Goal: Task Accomplishment & Management: Complete application form

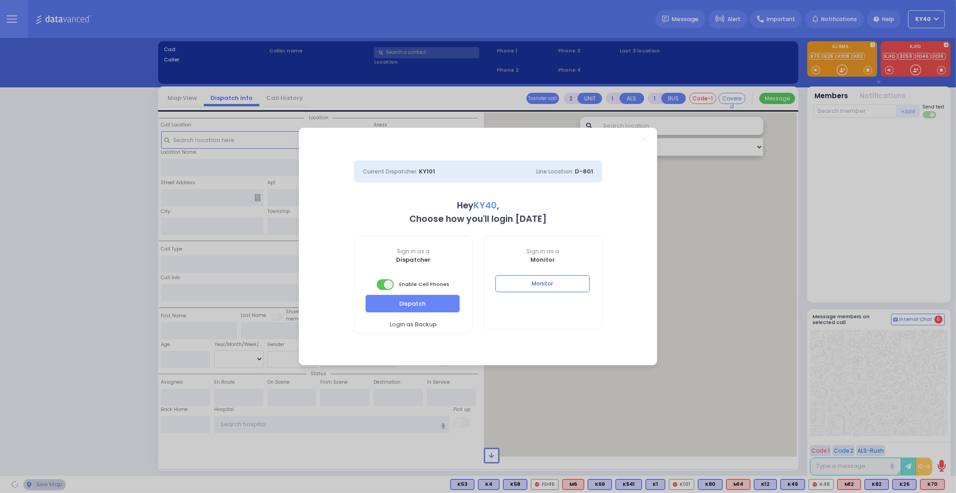
select select "5"
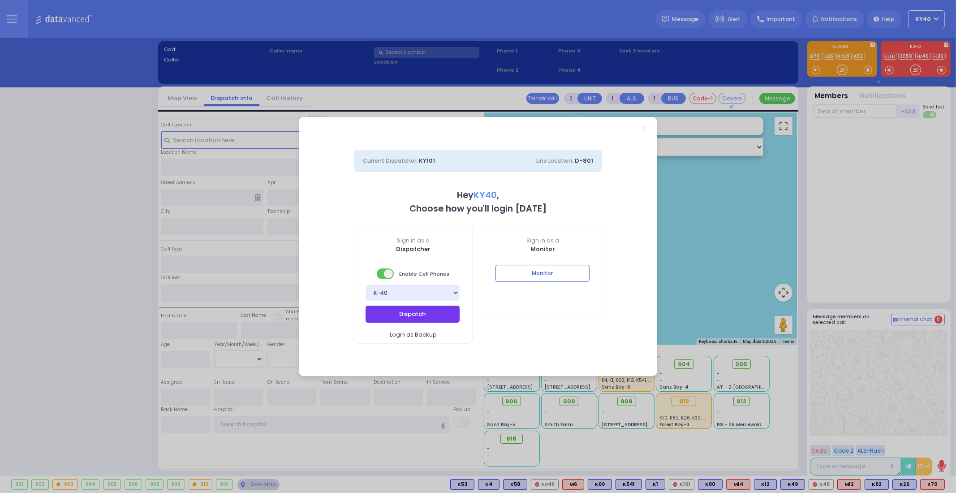
click at [423, 316] on button "Dispatch" at bounding box center [413, 314] width 94 height 17
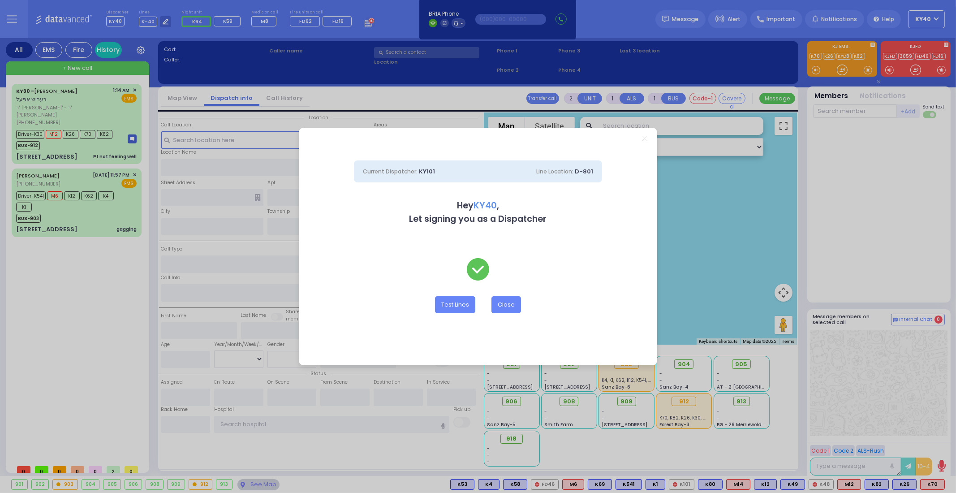
click at [101, 91] on div "Current Dispatcher: KY101 Line Location: D-801 Hey KY40 , Let signing you as a …" at bounding box center [478, 246] width 956 height 493
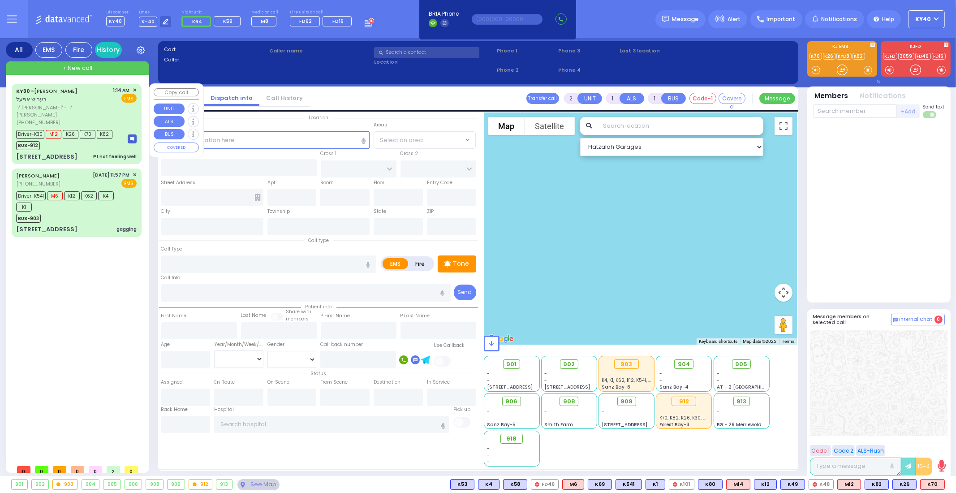
click at [47, 95] on span "בעריש אפעל" at bounding box center [31, 99] width 30 height 8
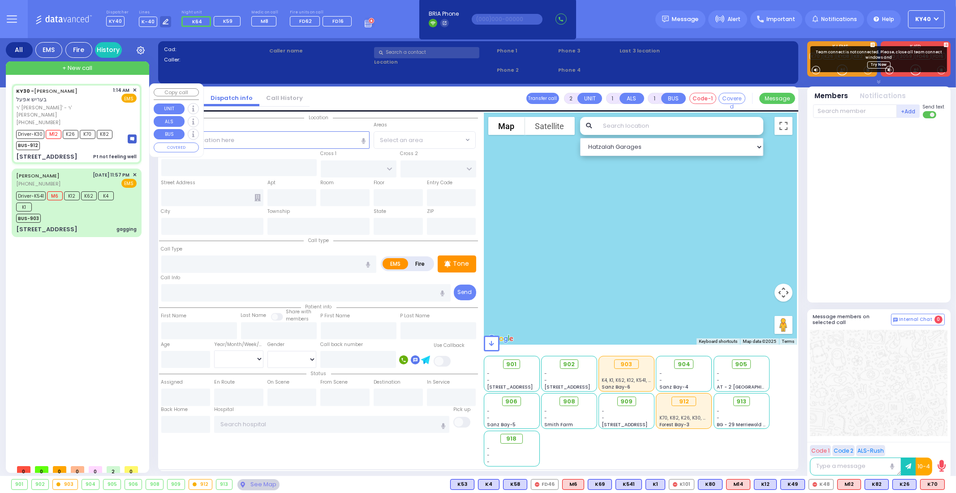
type input "6"
select select
type input "Pt not feeling well"
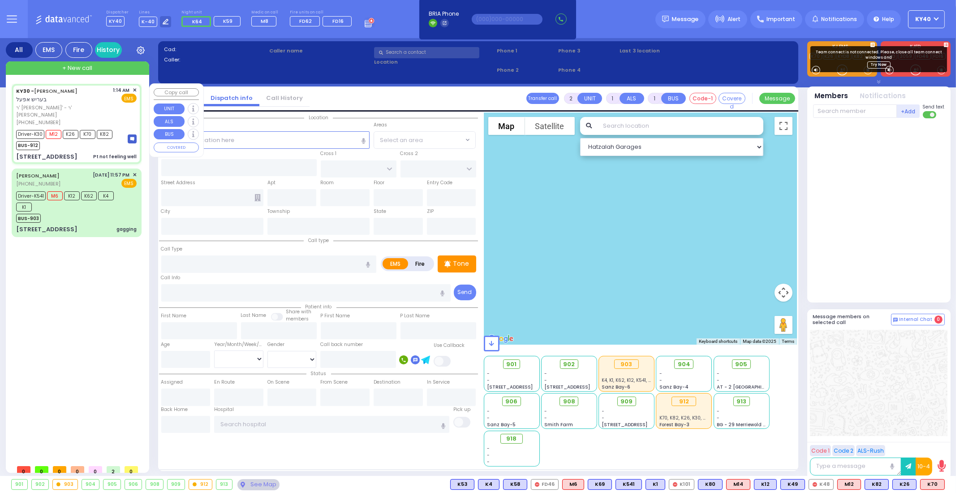
radio input "true"
type input "BERISH"
type input "APPEL"
type input "[PERSON_NAME]"
type input "Appel"
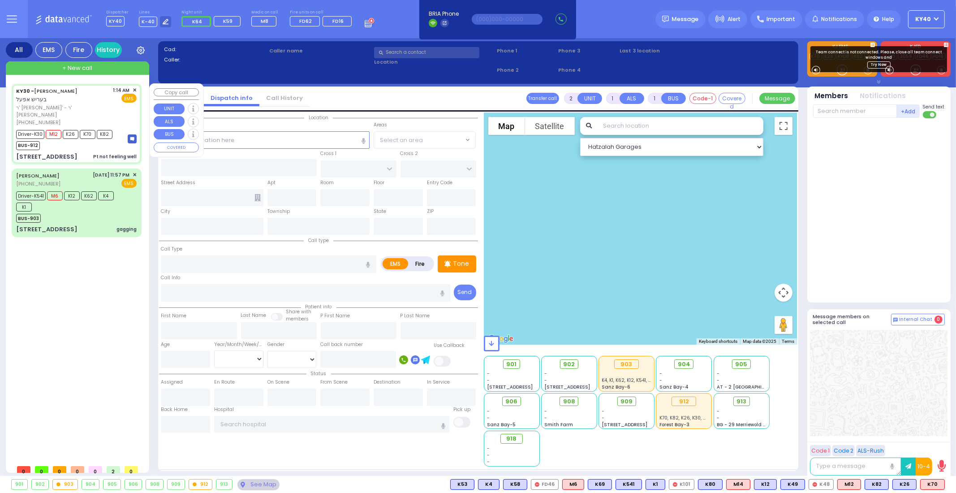
type input "77"
select select "Year"
select select "[DEMOGRAPHIC_DATA]"
type input "01:14"
type input "01:16"
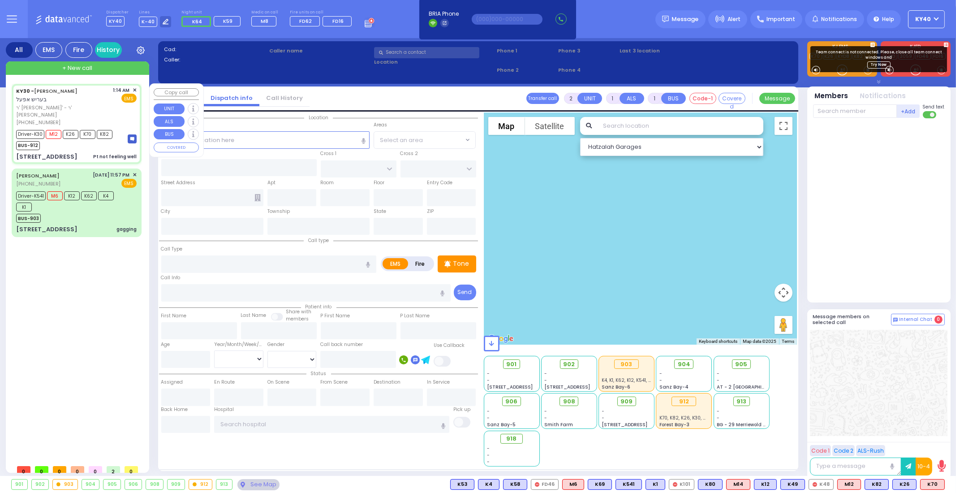
type input "01:17"
type input "01:50"
type input "Northwell Health [GEOGRAPHIC_DATA]"
type input "EAHAL COURT"
type input "[PERSON_NAME] DR"
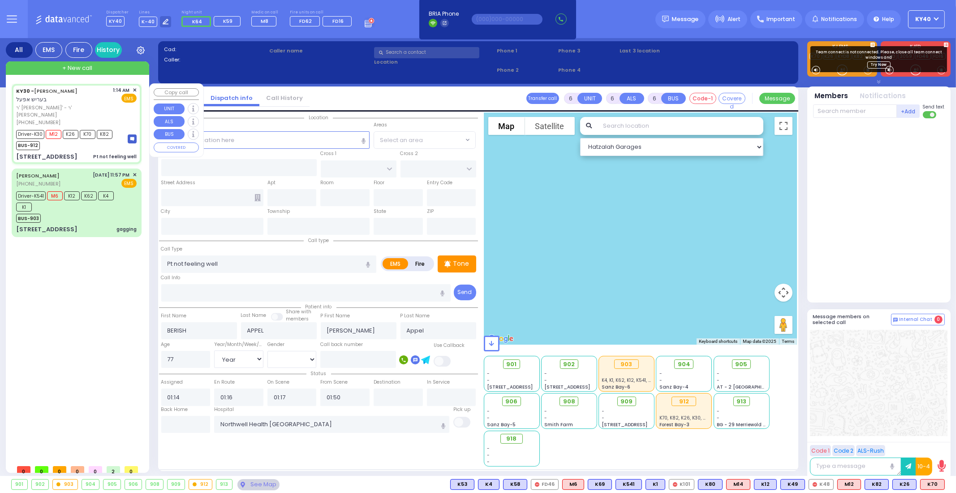
type input "[STREET_ADDRESS]"
type input "111"
type input "Monroe"
type input "[US_STATE]"
type input "10950"
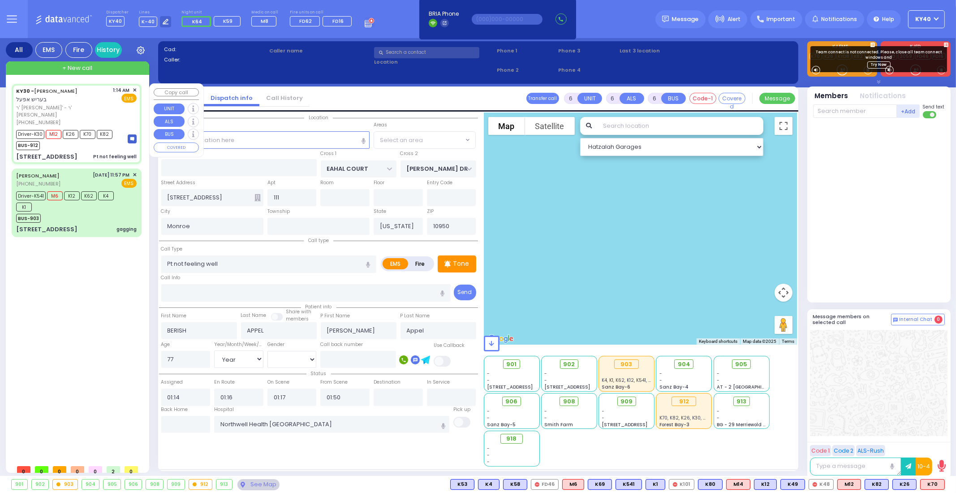
select select "Hatzalah Garages"
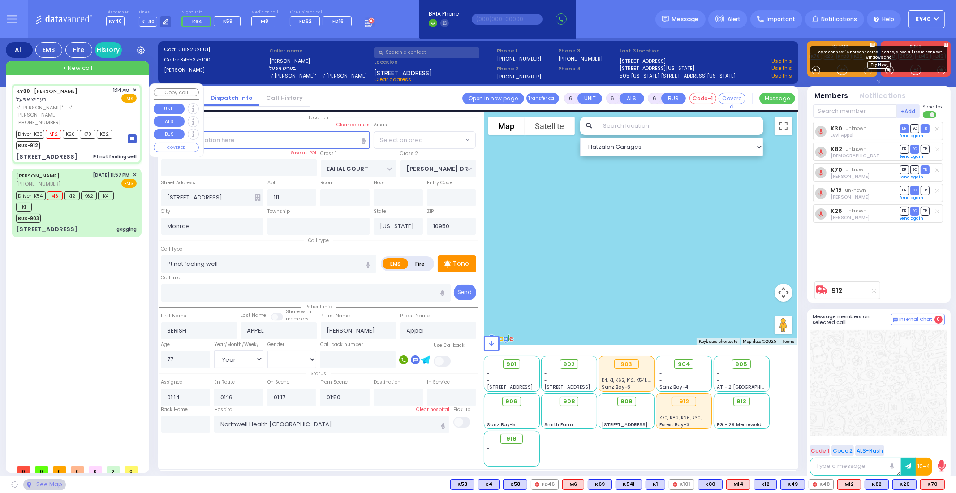
select select "SECTION 1"
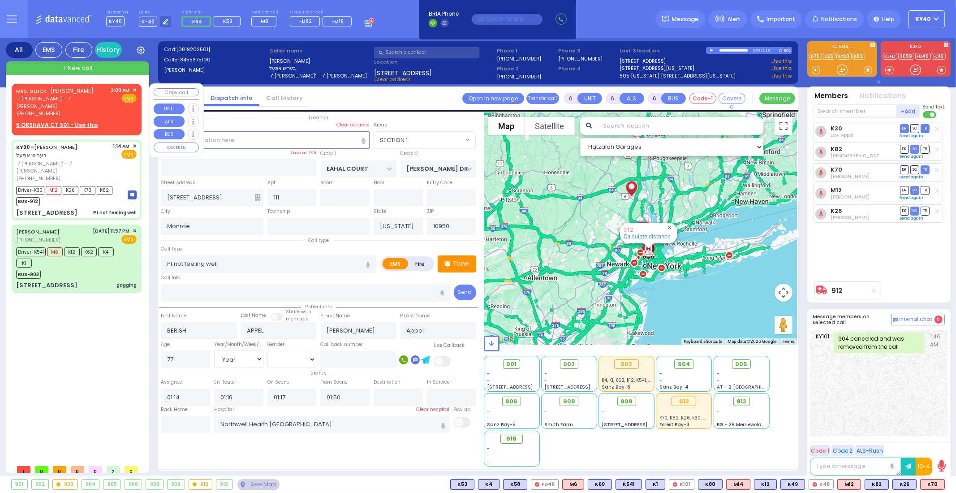
click at [95, 99] on div "MRS. GLUCK מרת [PERSON_NAME] ר' [PERSON_NAME] - ר' [PERSON_NAME] [PHONE_NUMBER]…" at bounding box center [76, 101] width 121 height 31
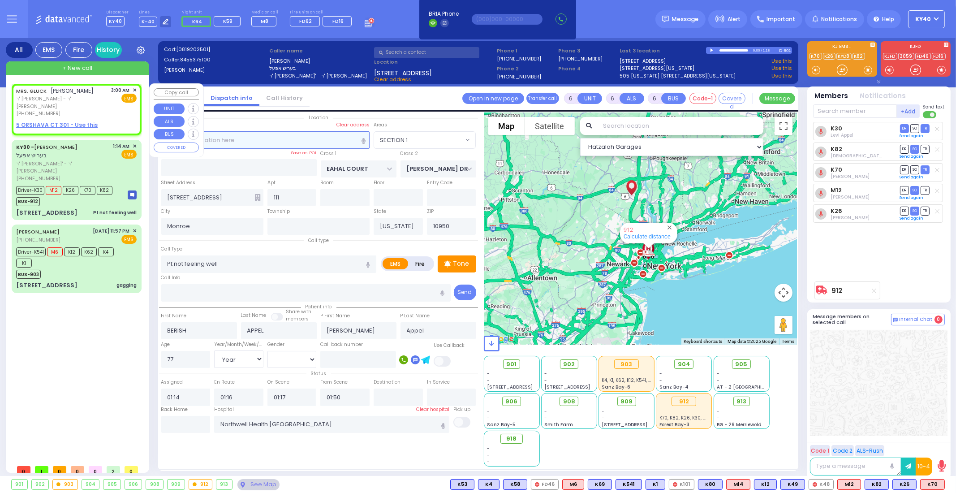
type input "2"
type input "1"
select select
radio input "true"
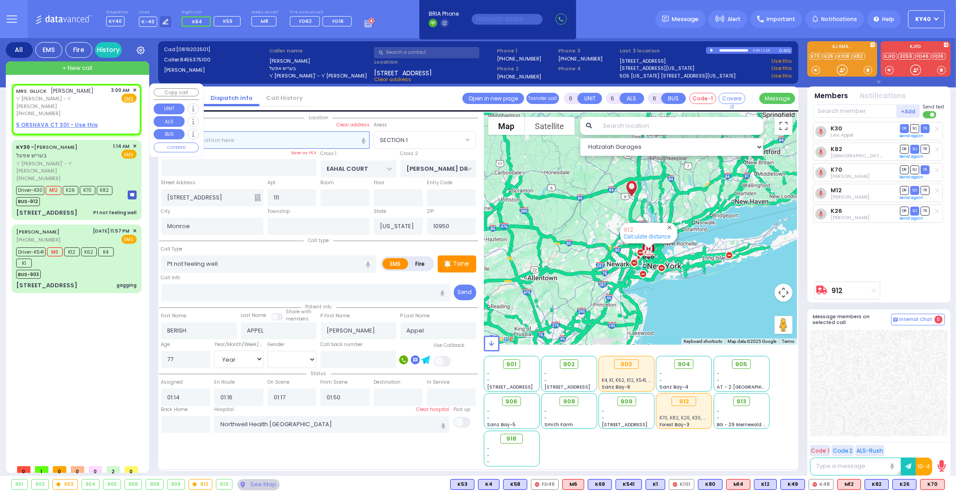
type input "MRS."
type input "GLUCK"
select select
type input "03:00"
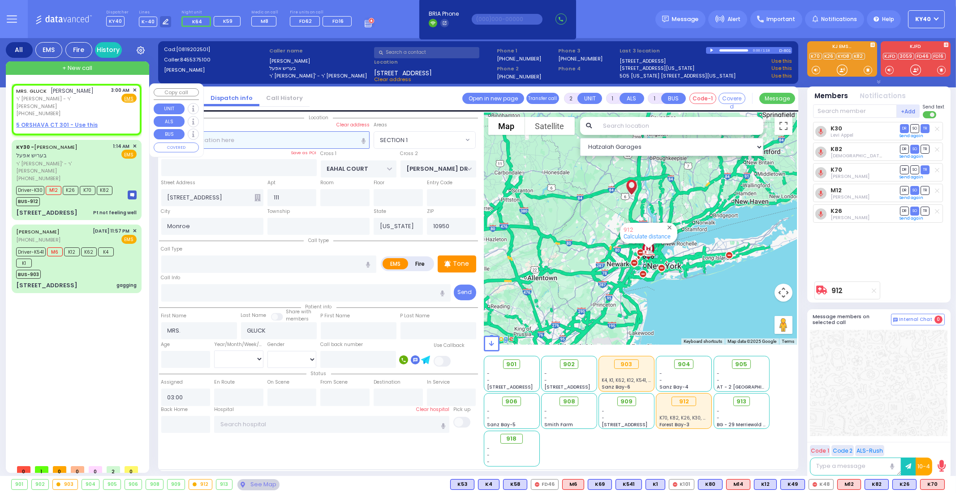
select select "Hatzalah Garages"
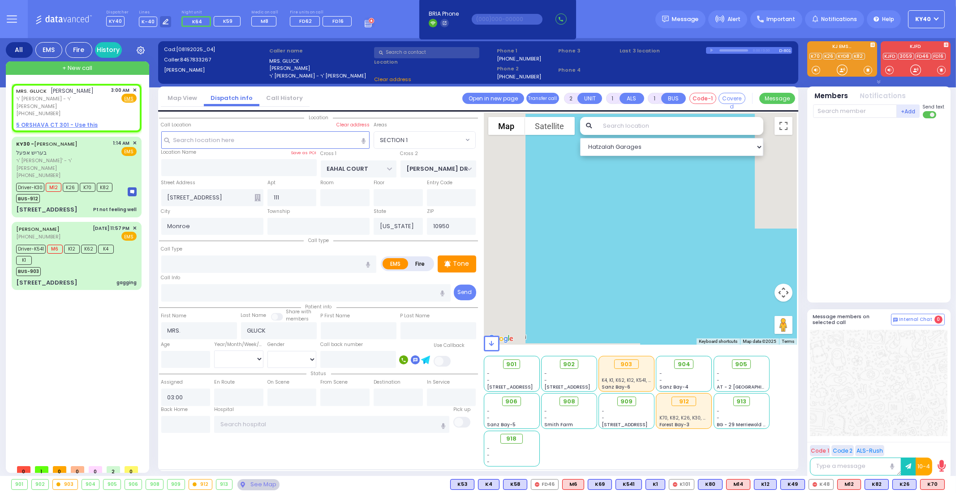
select select
radio input "true"
select select
select select "Hatzalah Garages"
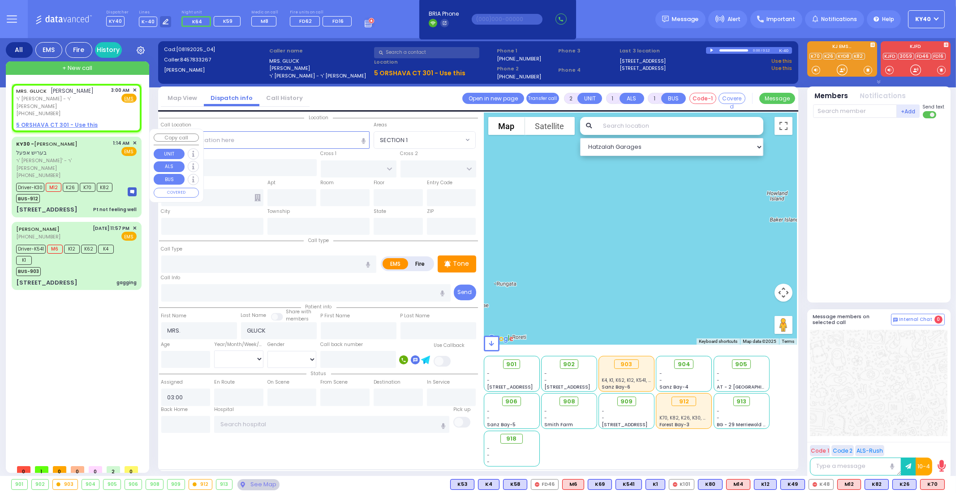
click at [67, 139] on div "KY30 - [PERSON_NAME] [PERSON_NAME]" at bounding box center [63, 147] width 94 height 17
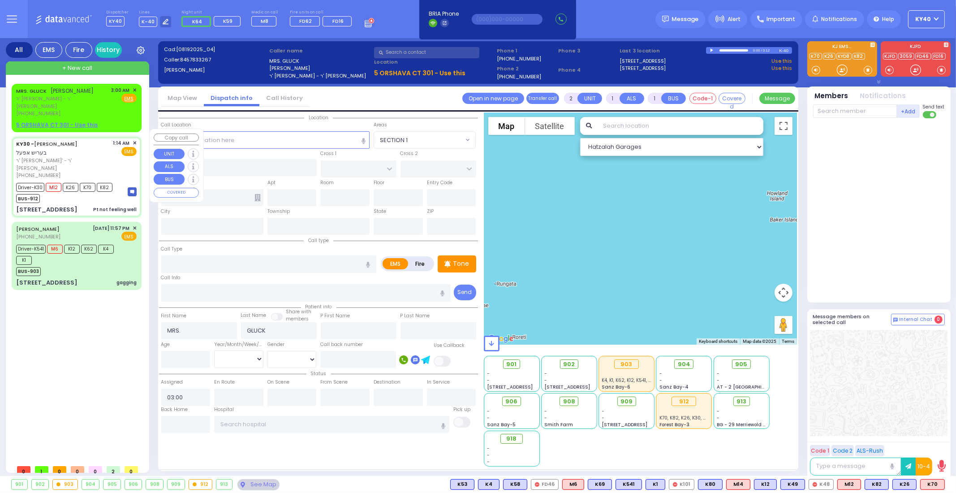
type input "6"
select select
type input "Pt not feeling well"
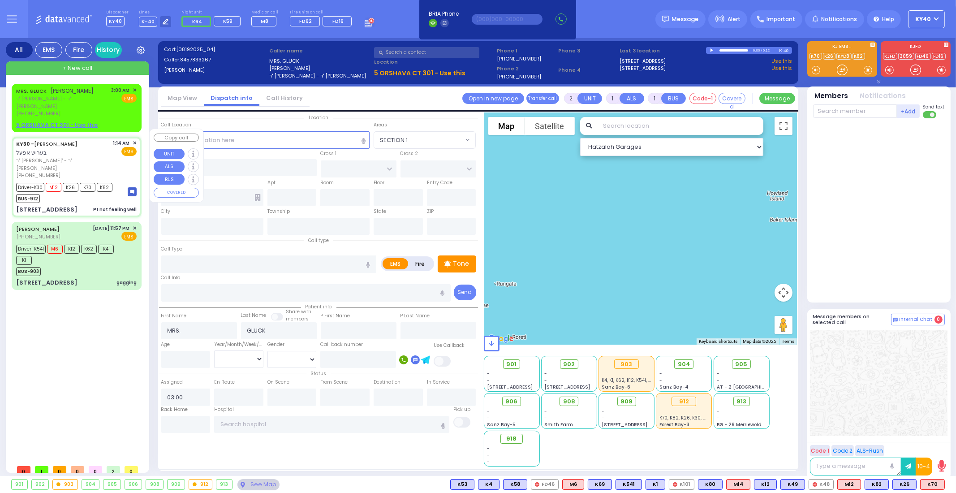
radio input "true"
type input "BERISH"
type input "APPEL"
type input "[PERSON_NAME]"
type input "Appel"
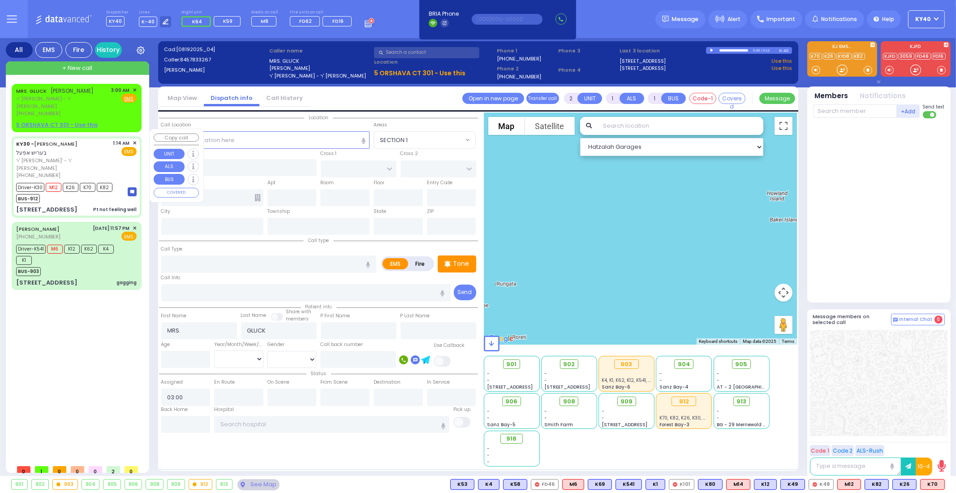
type input "77"
select select "Year"
select select "[DEMOGRAPHIC_DATA]"
type input "01:14"
type input "01:16"
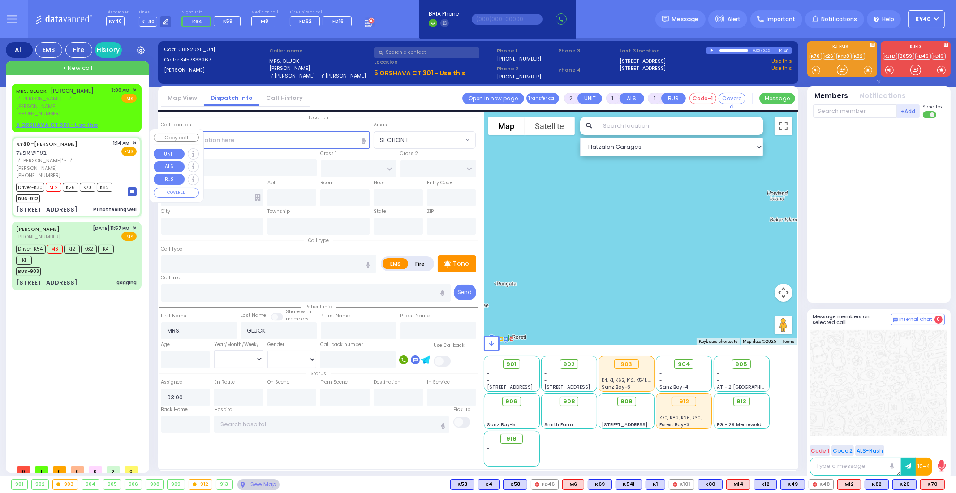
type input "01:17"
type input "01:50"
type input "Northwell Health [GEOGRAPHIC_DATA]"
select select "Hatzalah Garages"
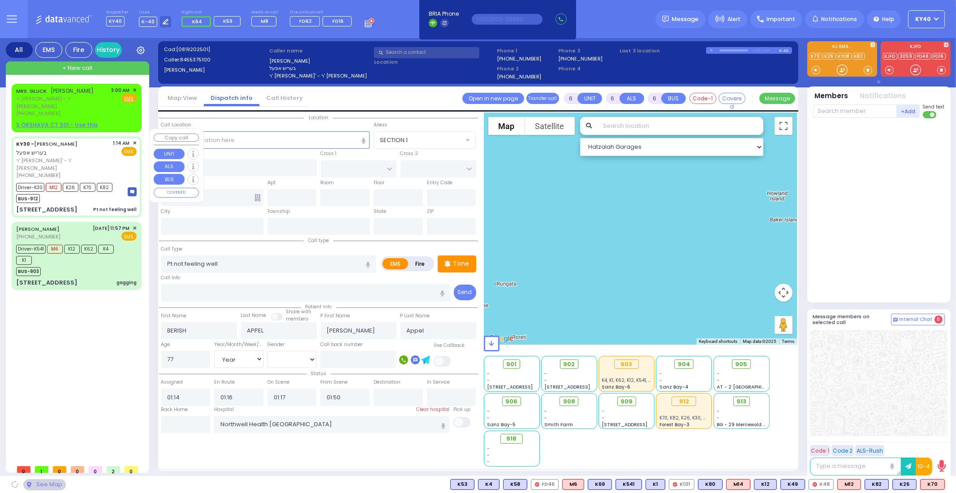
type input "EAHAL COURT"
type input "[PERSON_NAME] DR"
type input "[STREET_ADDRESS]"
type input "111"
type input "Monroe"
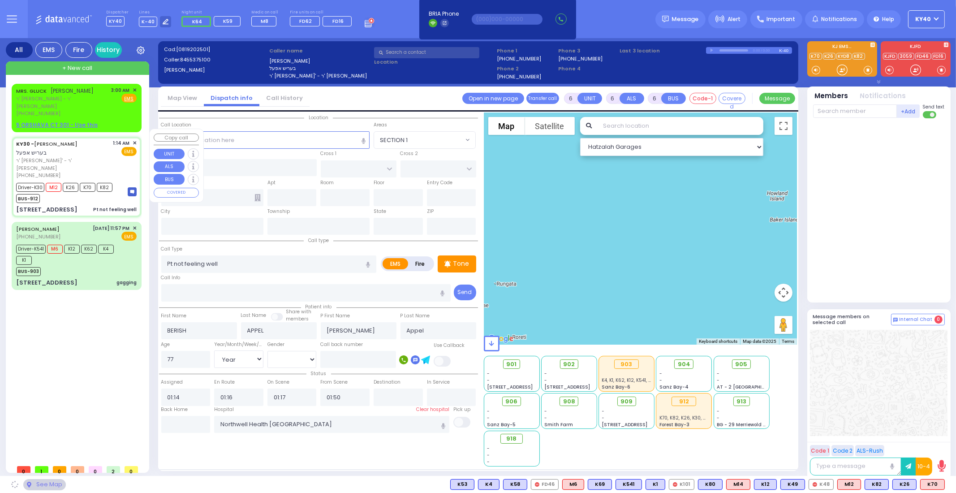
type input "[US_STATE]"
type input "10950"
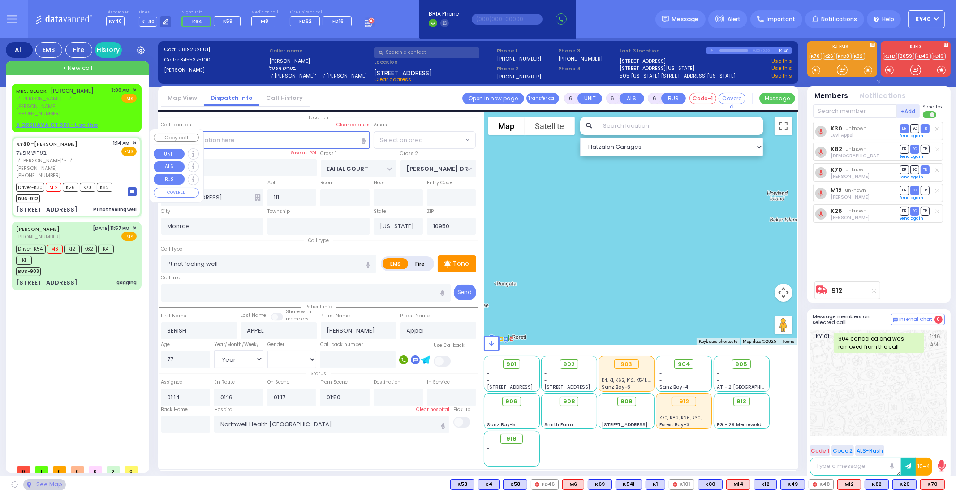
select select "SECTION 1"
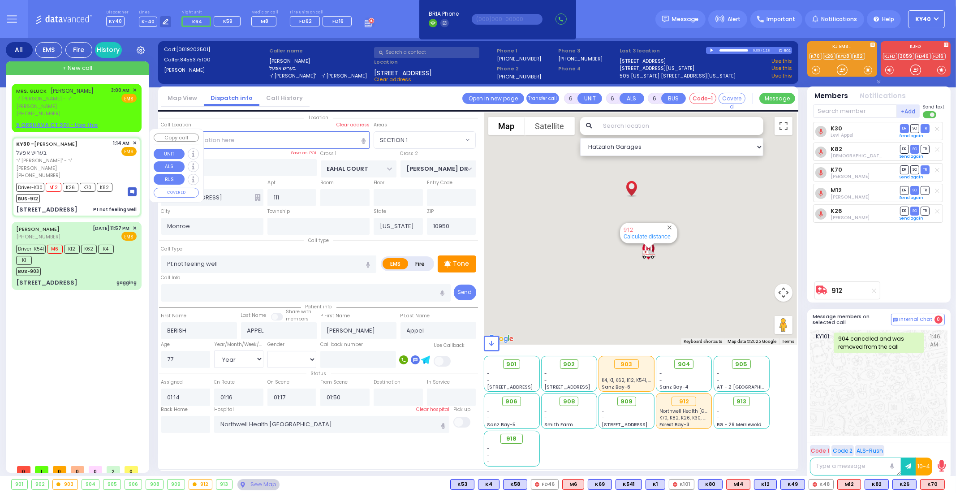
click at [67, 139] on div "KY30 - [PERSON_NAME] [PERSON_NAME]" at bounding box center [63, 147] width 94 height 17
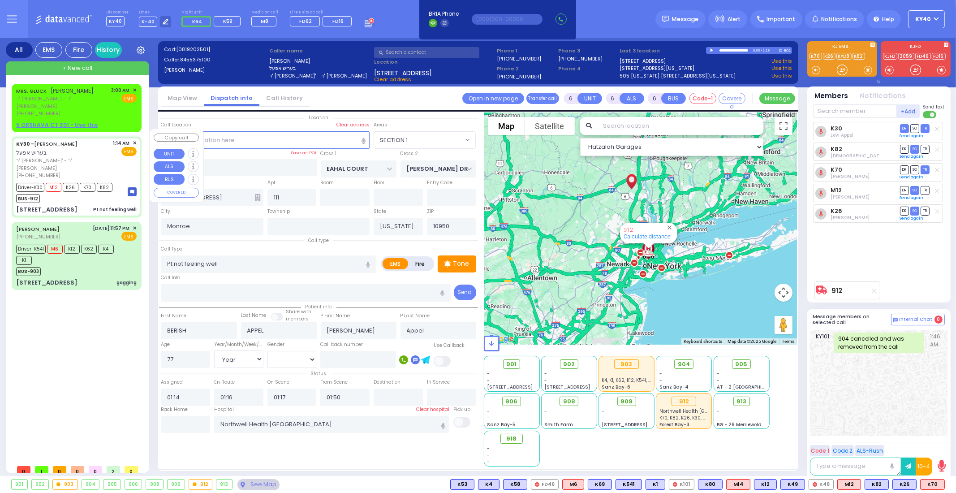
select select
radio input "true"
select select "Year"
select select "[DEMOGRAPHIC_DATA]"
select select "Hatzalah Garages"
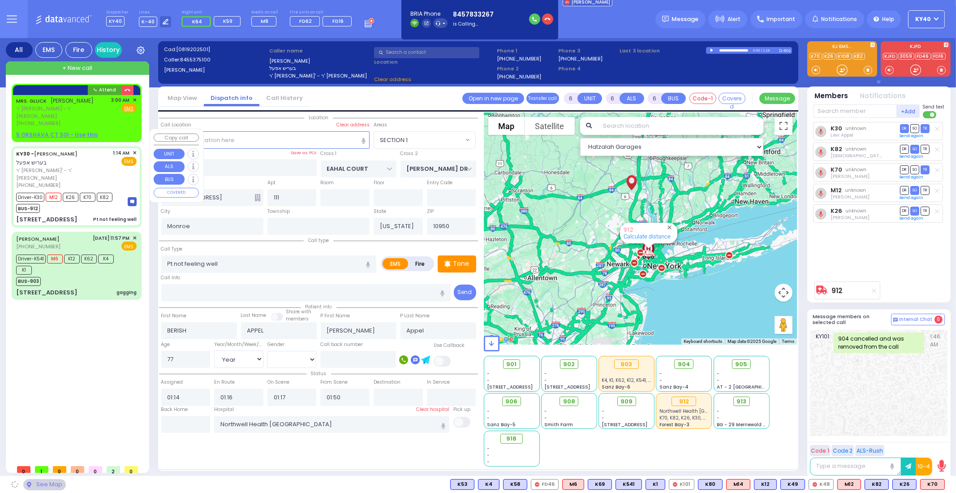
select select "SECTION 1"
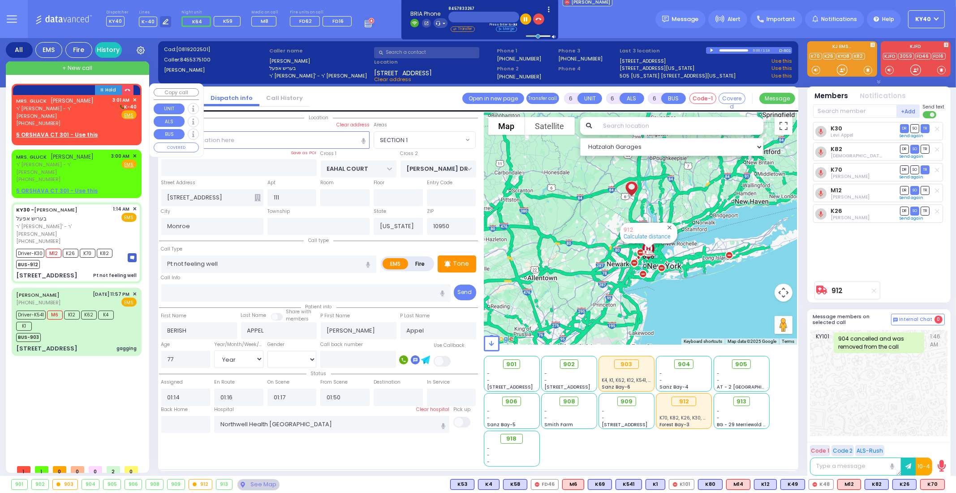
drag, startPoint x: 130, startPoint y: 163, endPoint x: 65, endPoint y: 100, distance: 90.3
click at [65, 100] on span "[PERSON_NAME]" at bounding box center [72, 101] width 43 height 8
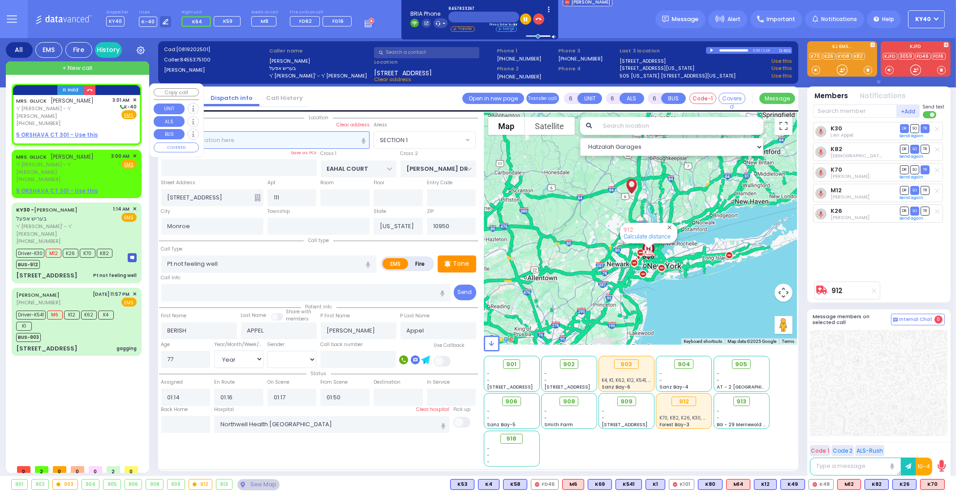
type input "2"
type input "1"
select select
radio input "true"
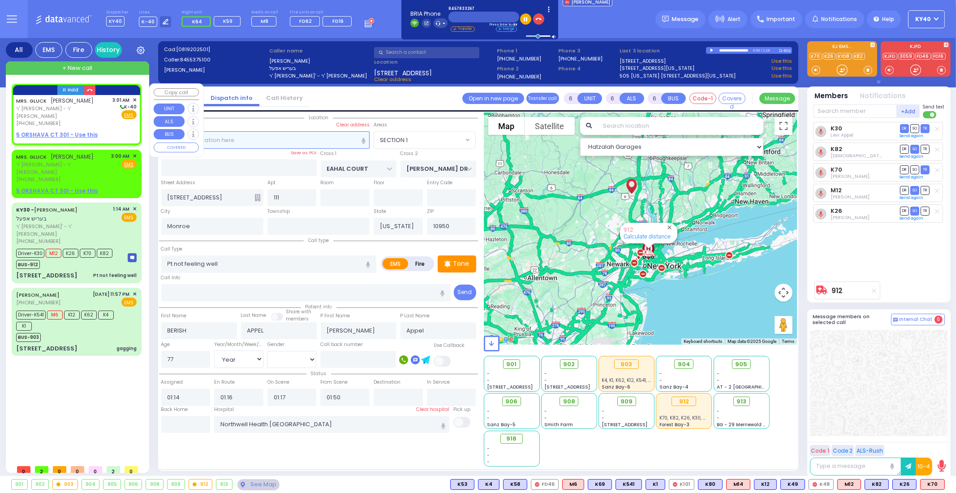
type input "MRS."
type input "GLUCK"
select select
type input "03:01"
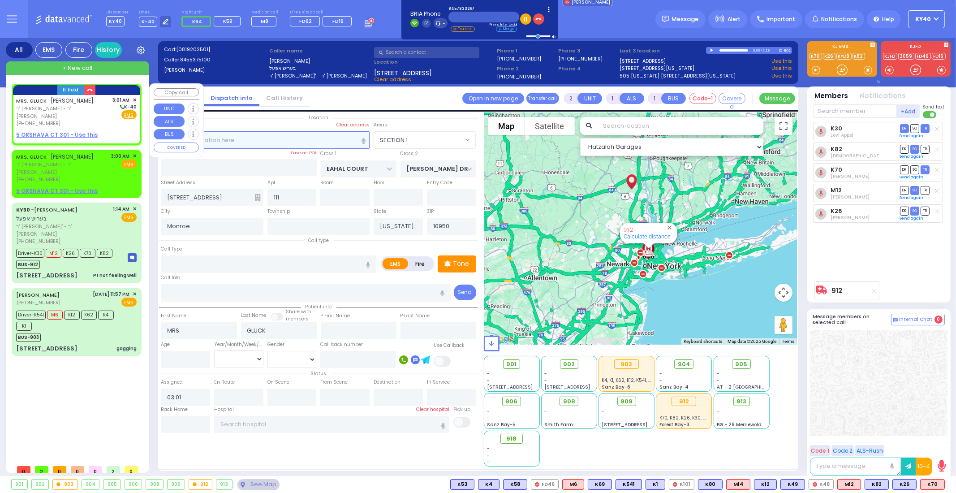
select select "Hatzalah Garages"
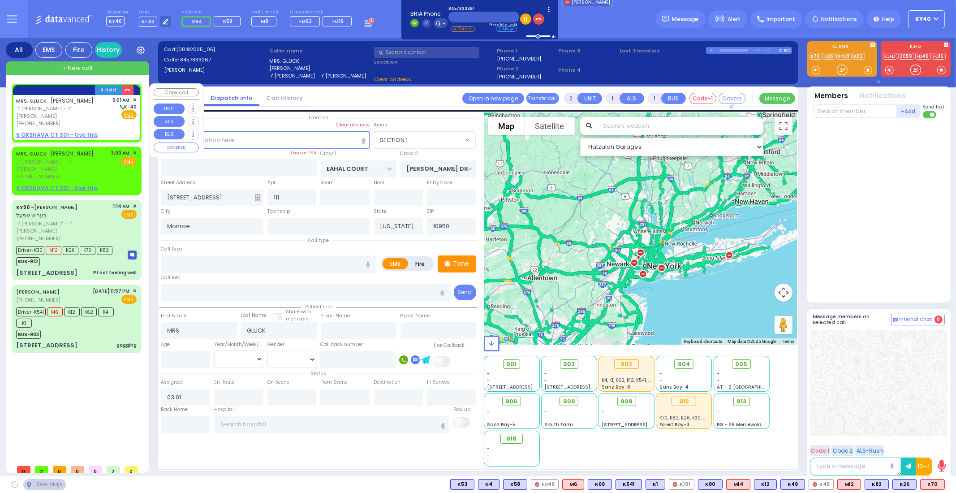
click at [103, 122] on div "MRS. GLUCK מרת [PERSON_NAME] ר' [PERSON_NAME] - ר' [PERSON_NAME] [PHONE_NUMBER]…" at bounding box center [76, 118] width 126 height 46
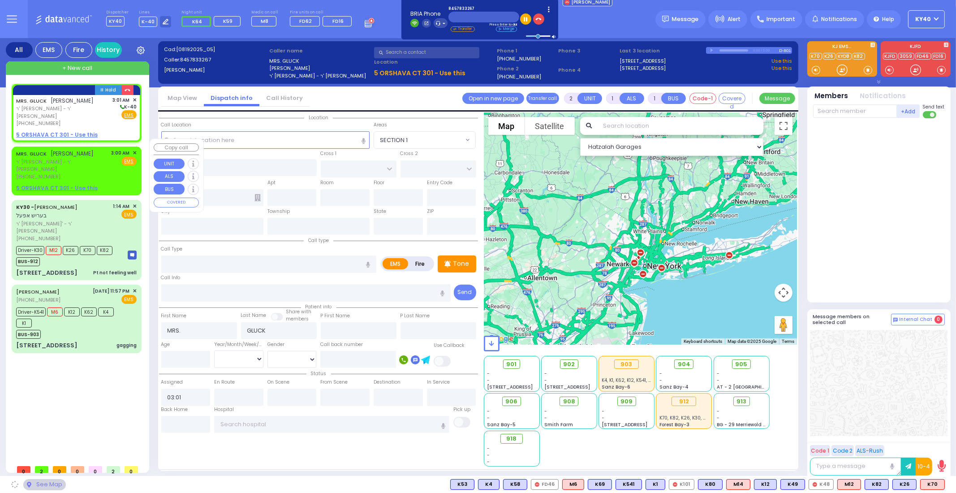
select select
radio input "true"
select select
select select "Hatzalah Garages"
select select
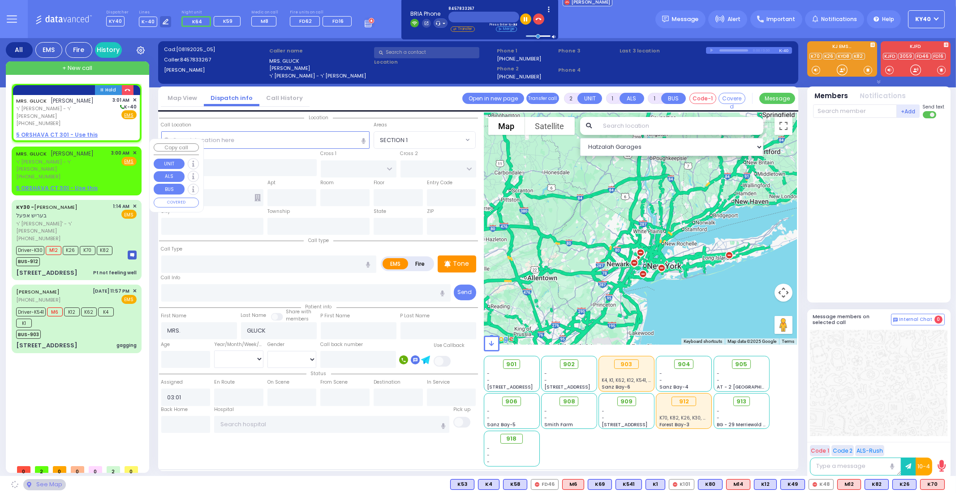
radio input "true"
select select
click at [93, 151] on div "MRS. GLUCK מרת [PERSON_NAME] ר' [PERSON_NAME] - ר' [PERSON_NAME] [PHONE_NUMBER]…" at bounding box center [76, 164] width 121 height 31
select select "Hatzalah Garages"
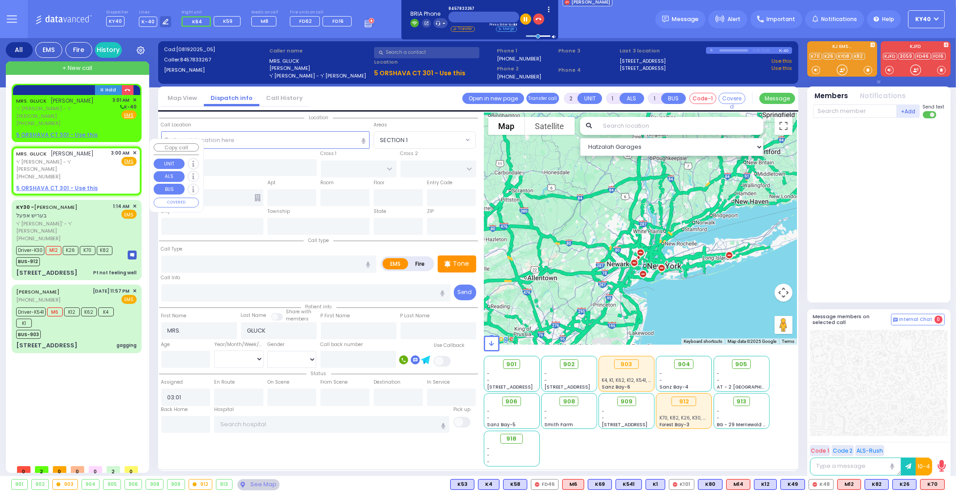
select select
radio input "true"
select select
type input "03:00"
select select "Hatzalah Garages"
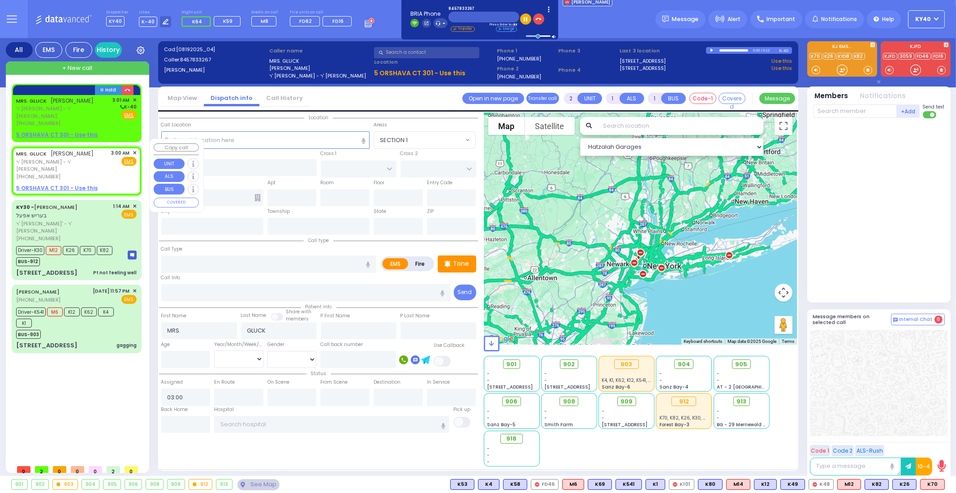
click at [93, 151] on div "MRS. GLUCK מרת [PERSON_NAME] ר' [PERSON_NAME] - ר' [PERSON_NAME] [PHONE_NUMBER]…" at bounding box center [76, 164] width 121 height 31
select select
radio input "true"
select select
select select "Hatzalah Garages"
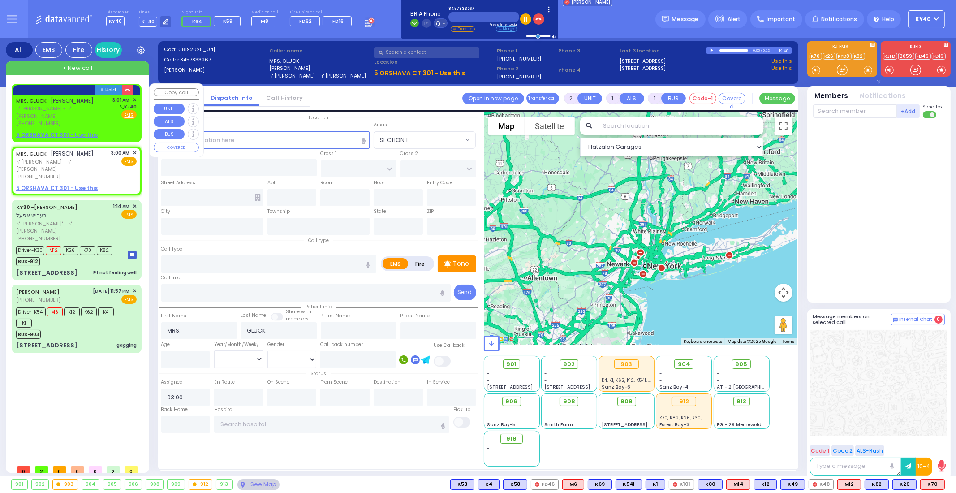
click at [67, 106] on span "ר' [PERSON_NAME] - ר' [PERSON_NAME]" at bounding box center [63, 112] width 94 height 15
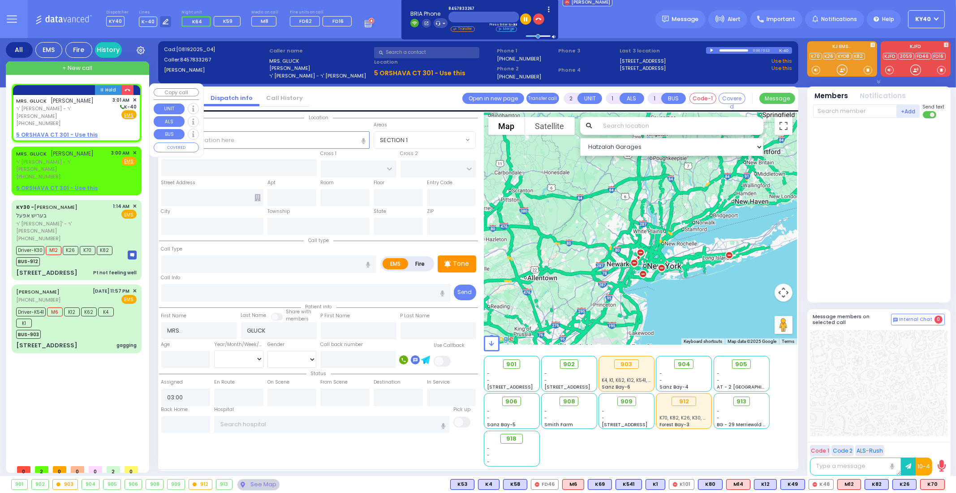
select select
radio input "true"
select select
type input "03:01"
select select "Hatzalah Garages"
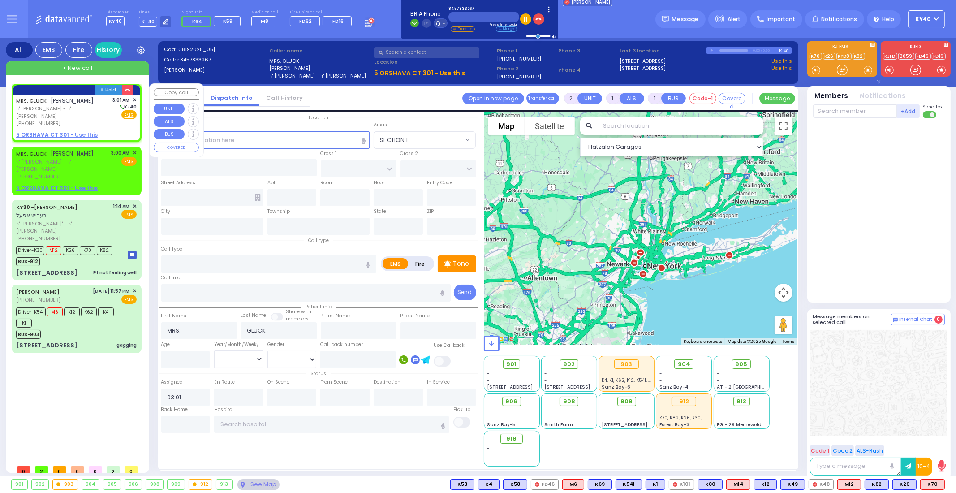
click at [58, 106] on span "ר' [PERSON_NAME] - ר' [PERSON_NAME]" at bounding box center [63, 112] width 94 height 15
select select
radio input "true"
select select
select select "Hatzalah Garages"
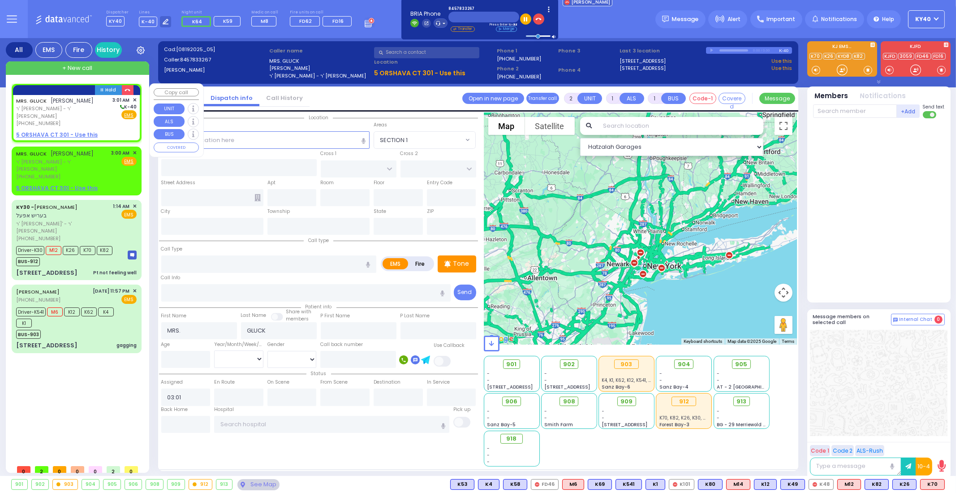
click at [59, 104] on div "MRS. GLUCK מרת [PERSON_NAME]" at bounding box center [55, 100] width 78 height 9
select select
radio input "true"
select select
select select "Hatzalah Garages"
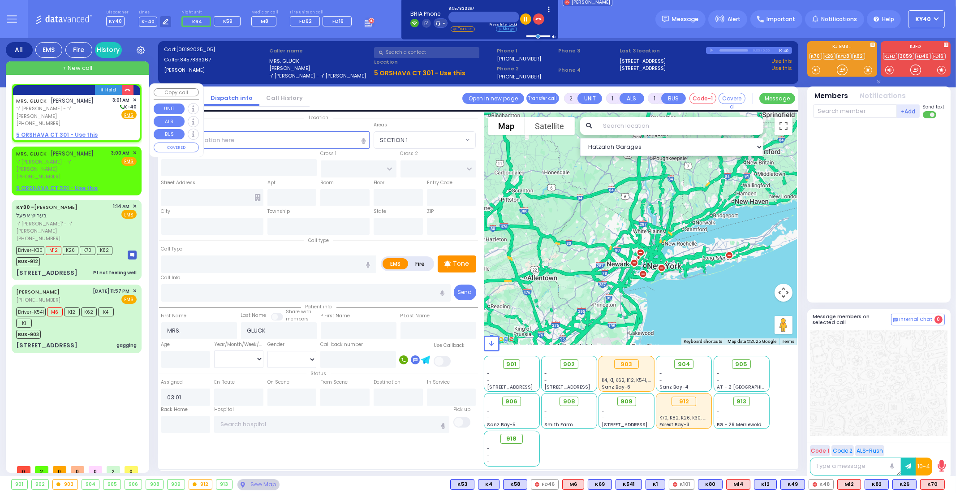
click at [59, 104] on div "MRS. GLUCK מרת [PERSON_NAME]" at bounding box center [55, 100] width 78 height 9
select select
radio input "true"
select select
select select "Hatzalah Garages"
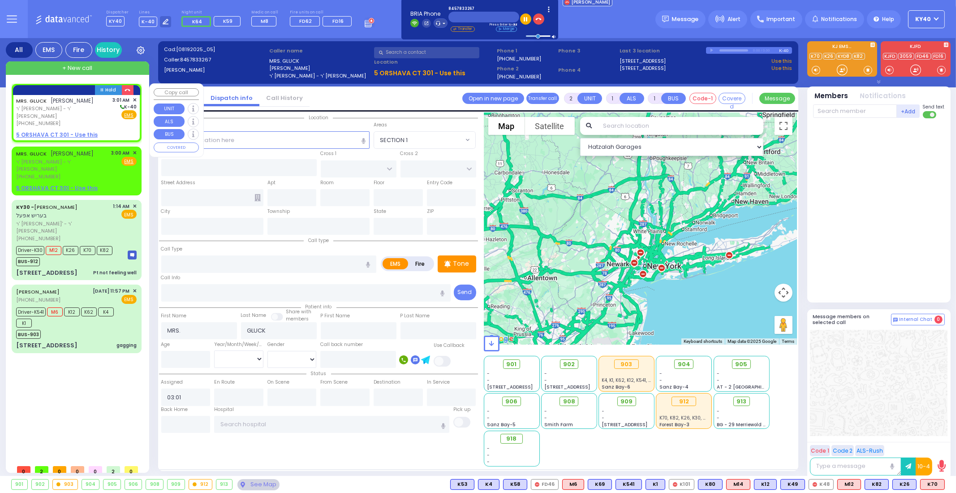
click at [59, 104] on div "MRS. GLUCK מרת [PERSON_NAME]" at bounding box center [55, 100] width 78 height 9
select select
radio input "true"
select select
select select "Hatzalah Garages"
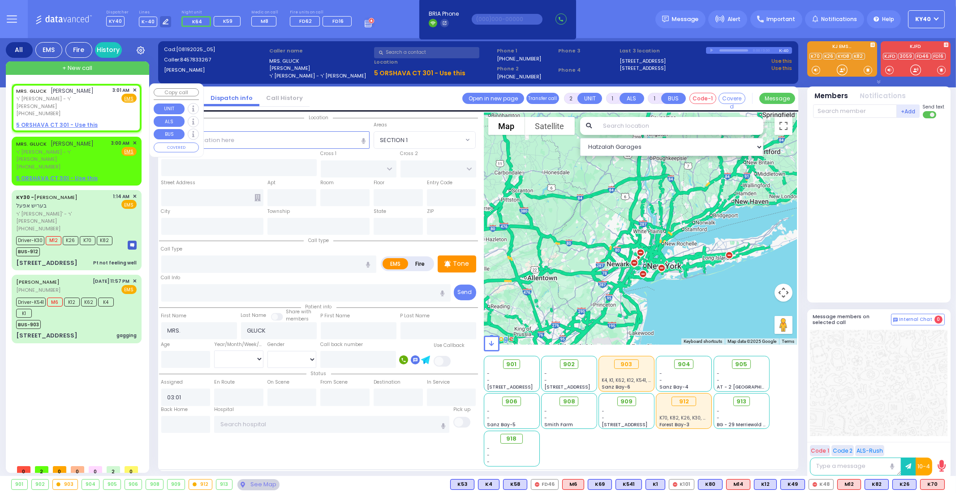
select select
radio input "true"
select select
select select "Hatzalah Garages"
click at [135, 90] on span "✕" at bounding box center [135, 90] width 4 height 8
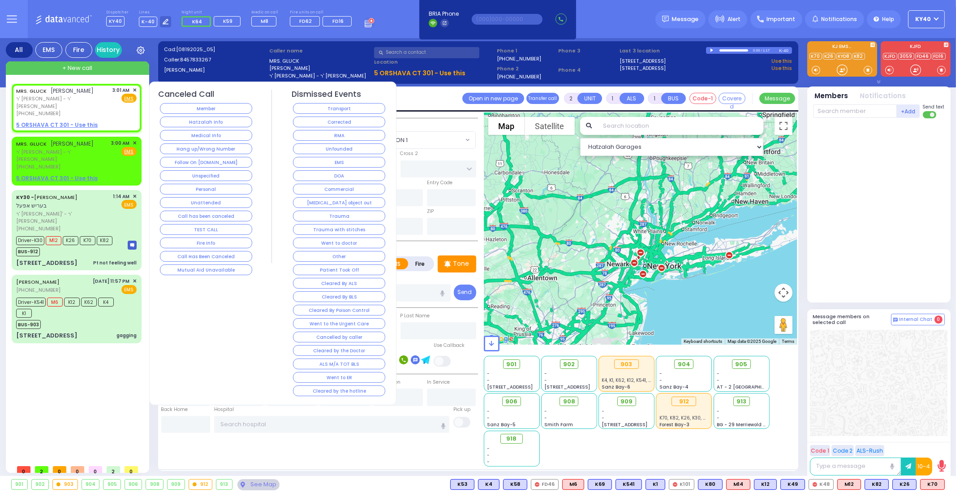
click at [220, 171] on button "Unspecified" at bounding box center [206, 175] width 92 height 11
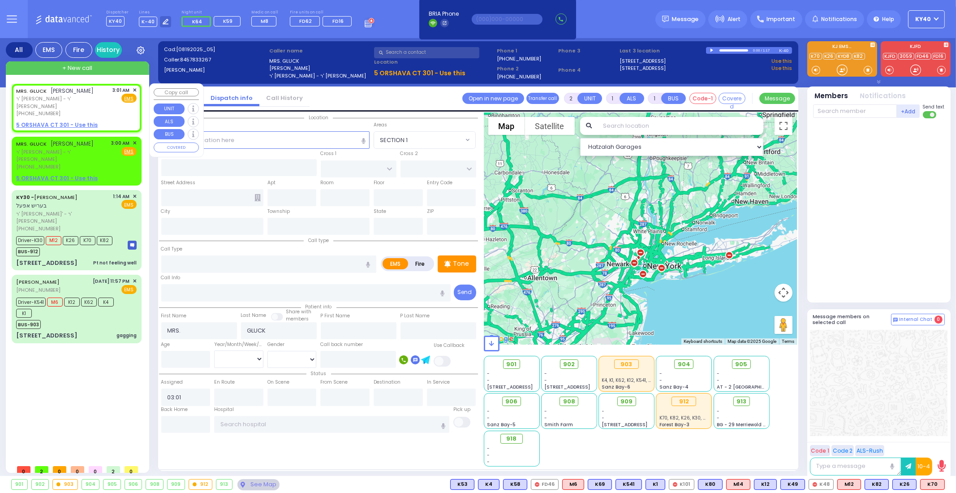
select select
radio input "true"
select select
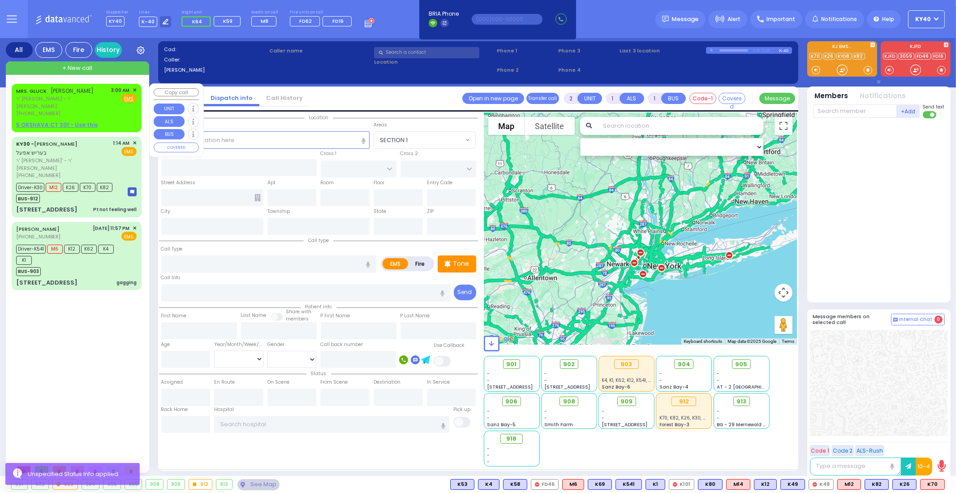
click at [137, 91] on span "✕" at bounding box center [135, 90] width 4 height 8
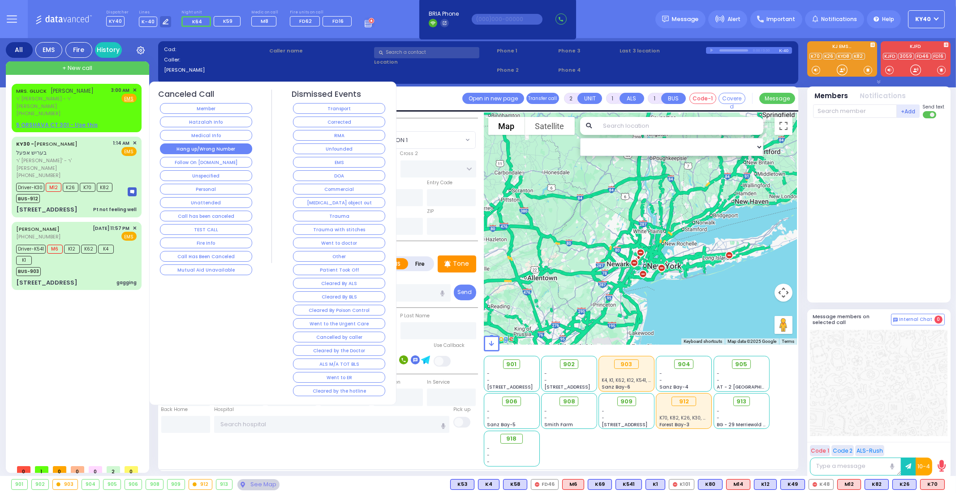
click at [193, 147] on button "Hang up/Wrong Number" at bounding box center [206, 148] width 92 height 11
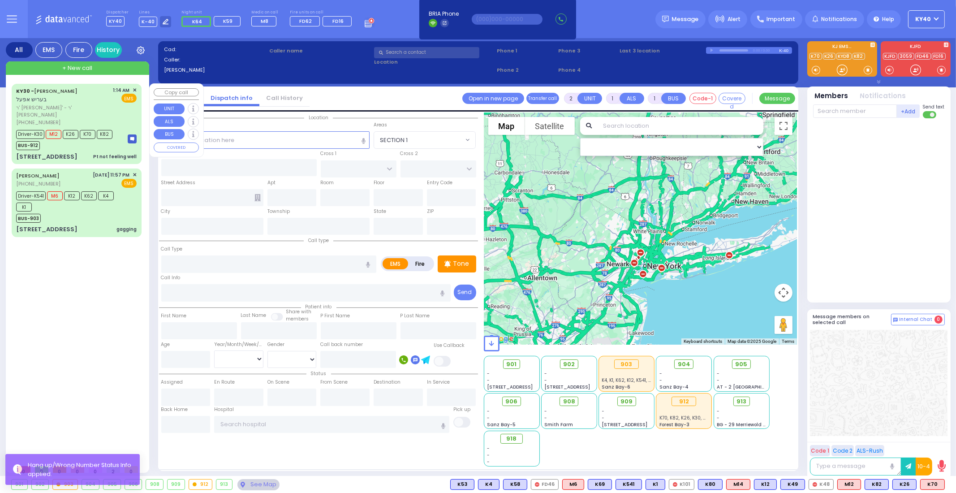
click at [90, 152] on div "[STREET_ADDRESS] Pt not feeling well" at bounding box center [76, 156] width 121 height 9
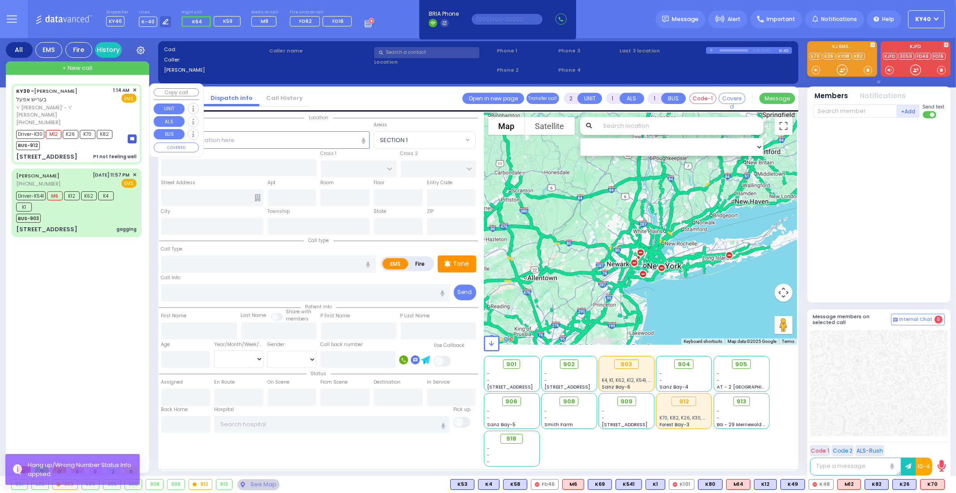
type input "6"
select select
type input "Pt not feeling well"
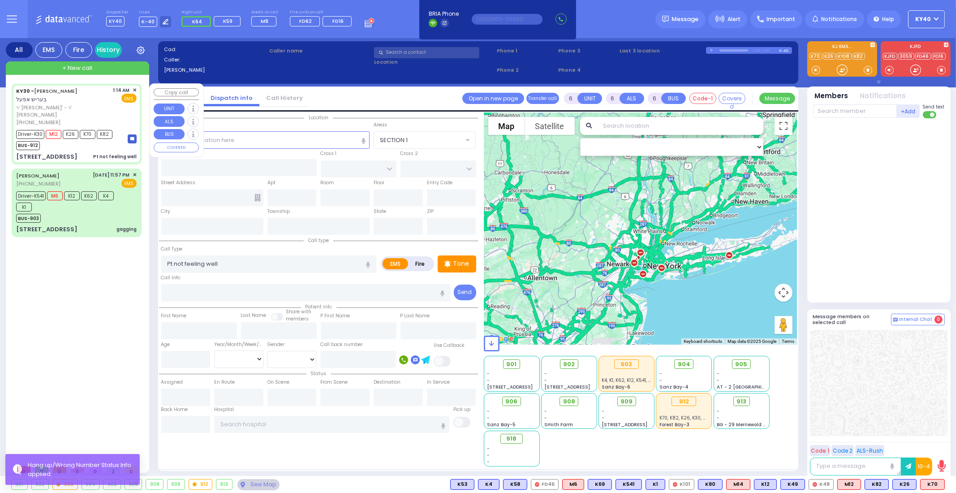
radio input "true"
type input "BERISH"
type input "APPEL"
type input "[PERSON_NAME]"
type input "Appel"
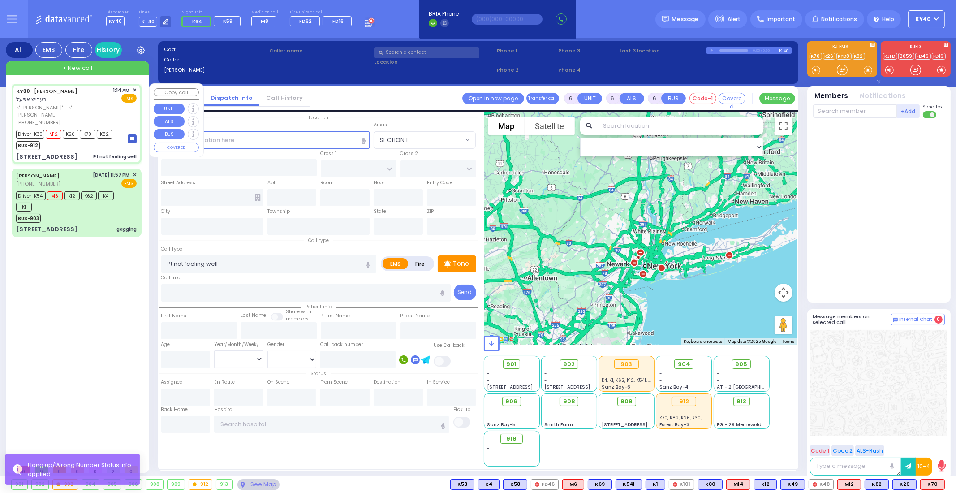
type input "77"
select select "Year"
select select "[DEMOGRAPHIC_DATA]"
type input "01:14"
type input "01:16"
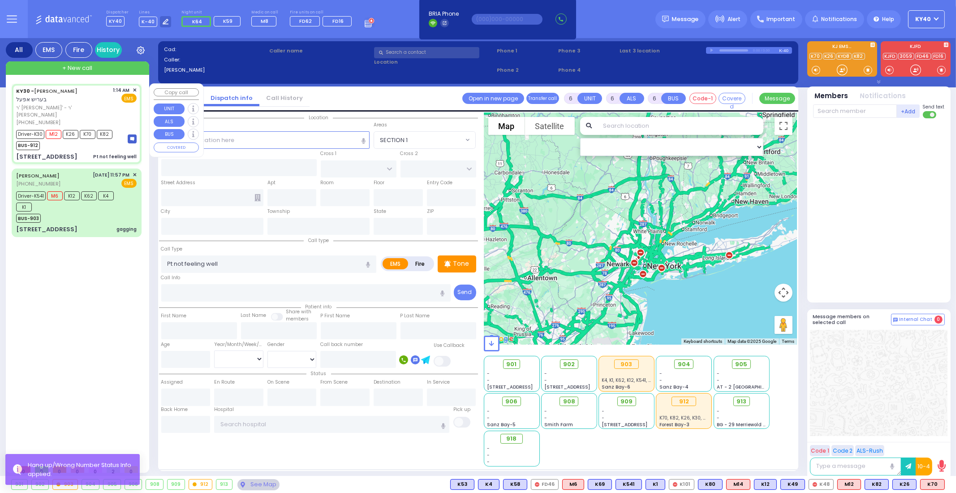
type input "01:17"
type input "01:50"
type input "Northwell Health [GEOGRAPHIC_DATA]"
select select "Hatzalah Garages"
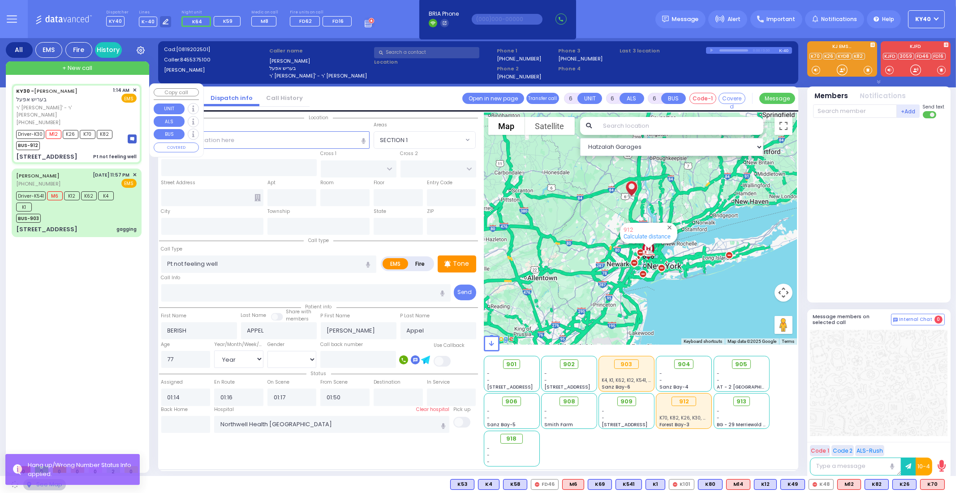
type input "EAHAL COURT"
type input "[PERSON_NAME] DR"
type input "[STREET_ADDRESS]"
type input "111"
type input "Monroe"
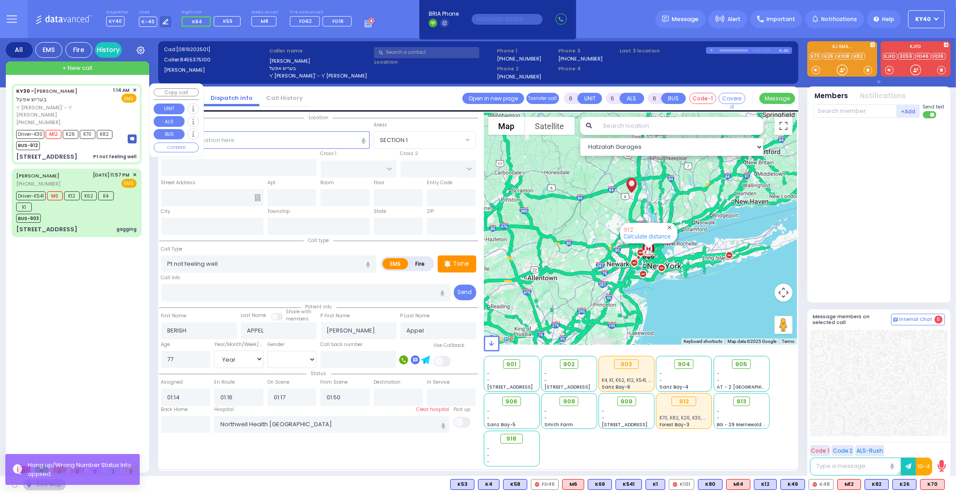
type input "[US_STATE]"
type input "10950"
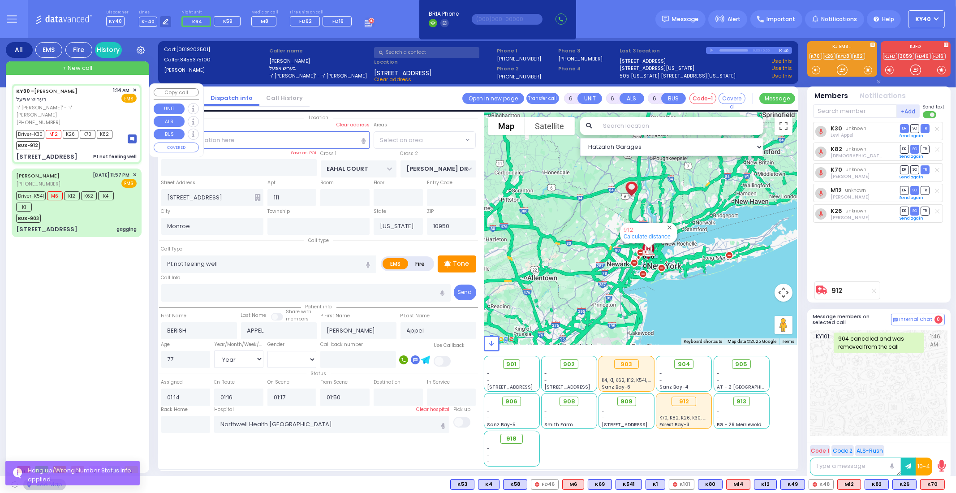
select select "SECTION 1"
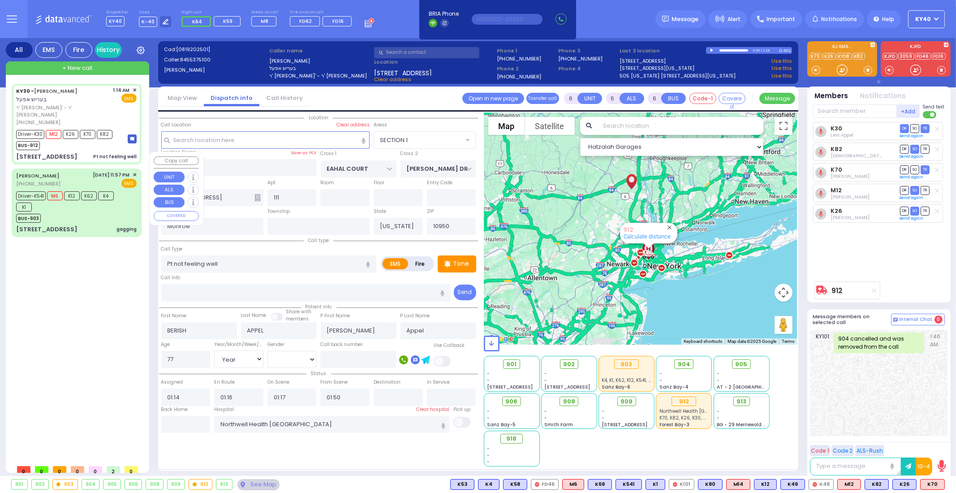
click at [96, 212] on div "BUS-903" at bounding box center [72, 217] width 112 height 11
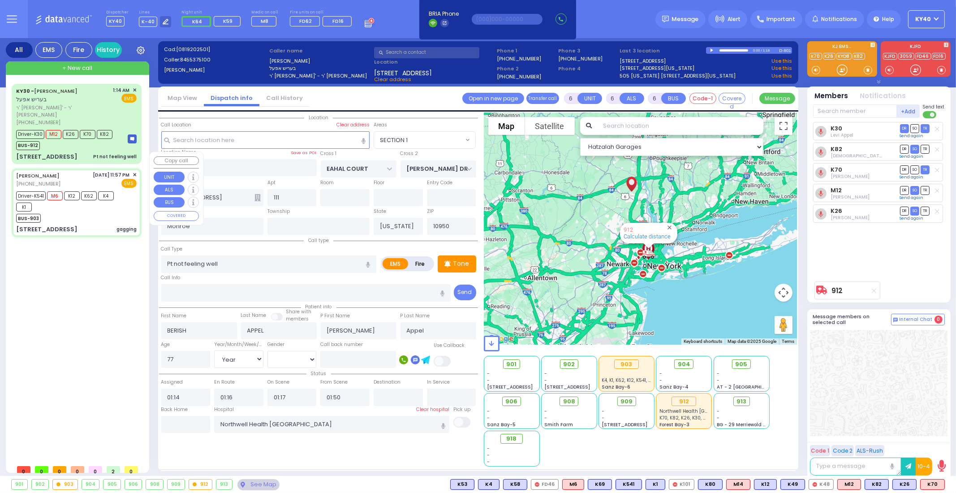
select select
type input "gagging"
radio input "true"
type input "MOSHE"
type input "MECHLOWITZ"
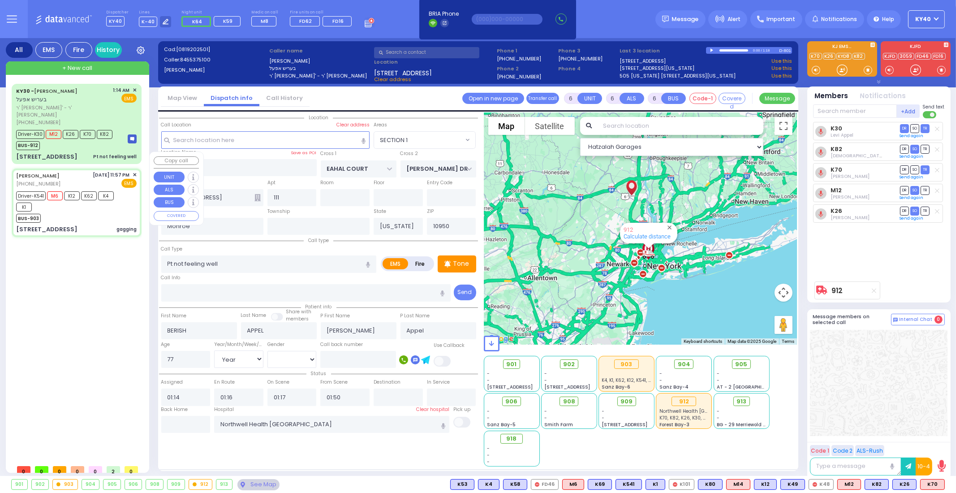
type input "Malka"
type input "Michalowits"
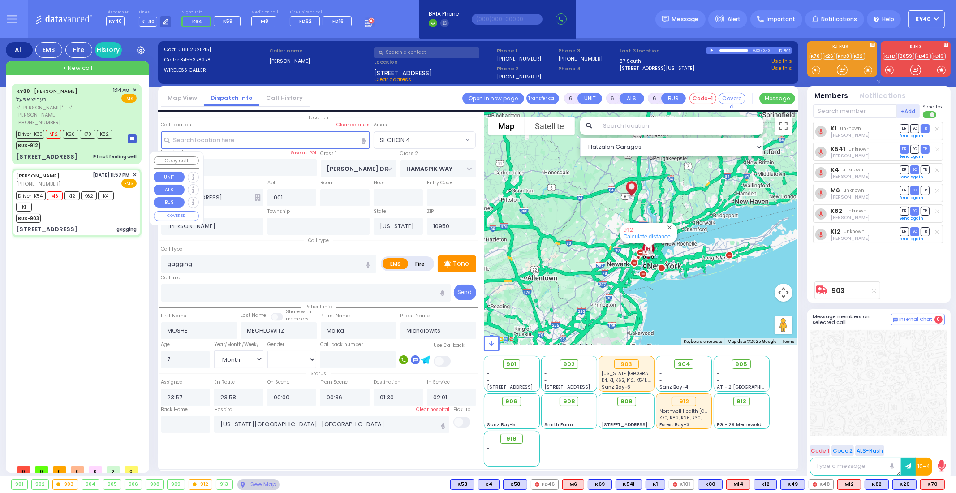
click at [93, 212] on div "BUS-903" at bounding box center [72, 217] width 112 height 11
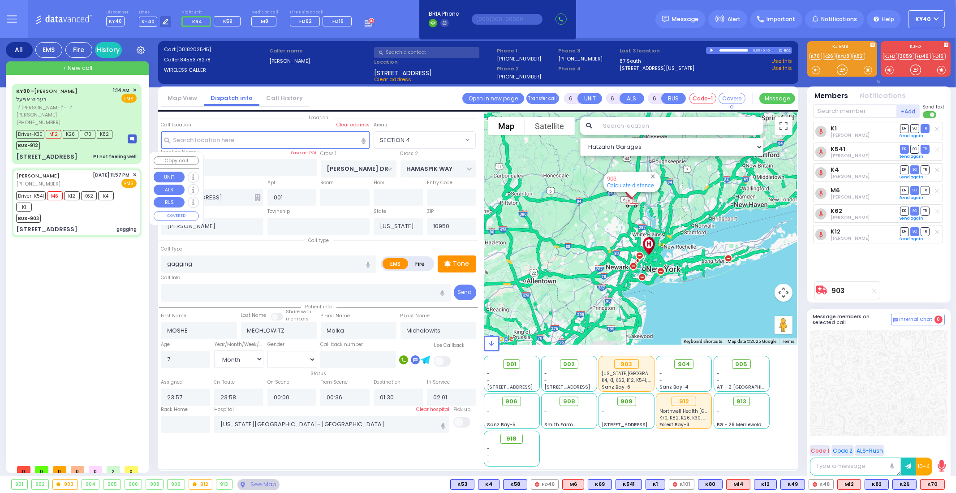
click at [93, 212] on div "BUS-903" at bounding box center [72, 217] width 112 height 11
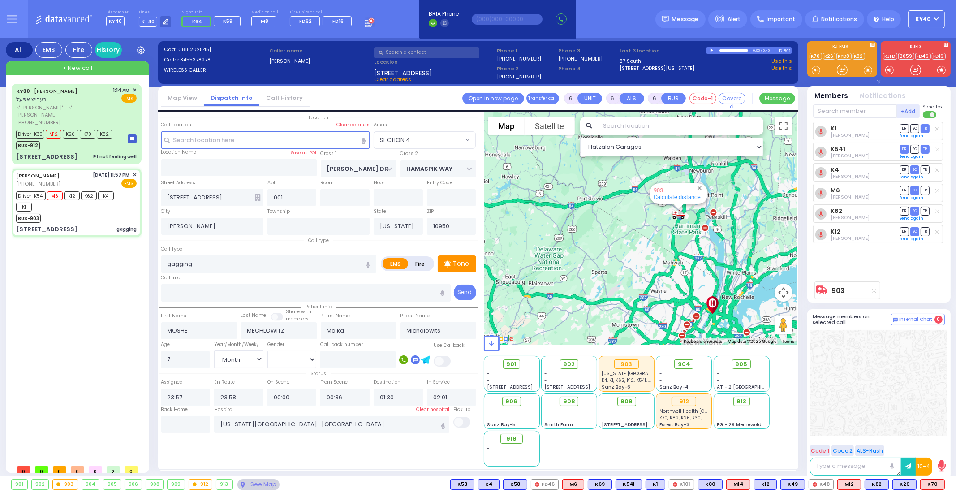
drag, startPoint x: 600, startPoint y: 223, endPoint x: 589, endPoint y: 257, distance: 36.1
click at [579, 259] on div "903 Calculate distance" at bounding box center [641, 228] width 314 height 232
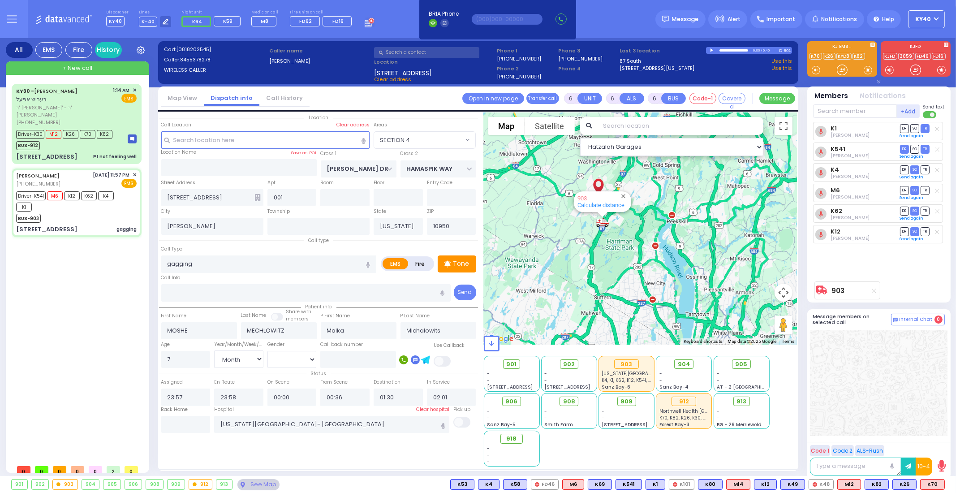
drag, startPoint x: 638, startPoint y: 244, endPoint x: 527, endPoint y: 285, distance: 119.1
click at [527, 285] on div "903 Calculate distance" at bounding box center [641, 228] width 314 height 232
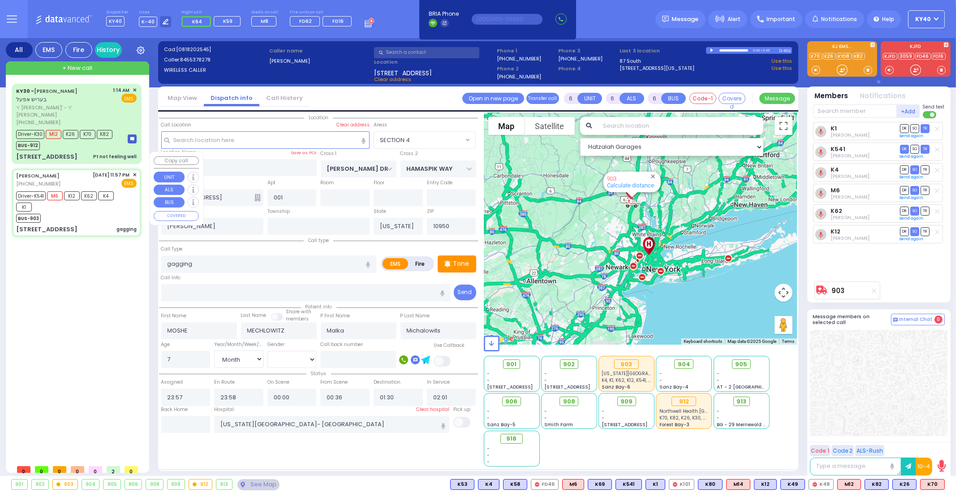
click at [112, 212] on div "BUS-903" at bounding box center [72, 217] width 112 height 11
click at [366, 23] on rect at bounding box center [366, 23] width 1 height 1
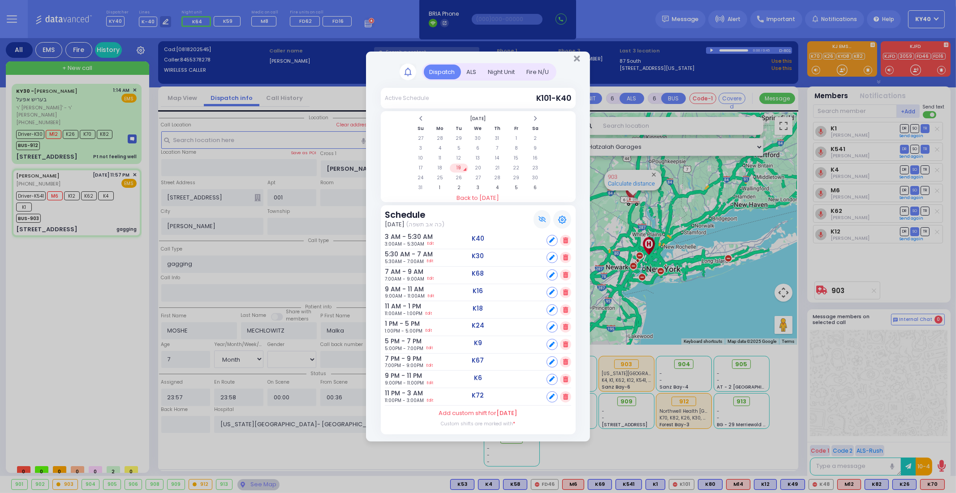
click at [503, 74] on div "Night Unit" at bounding box center [502, 72] width 39 height 15
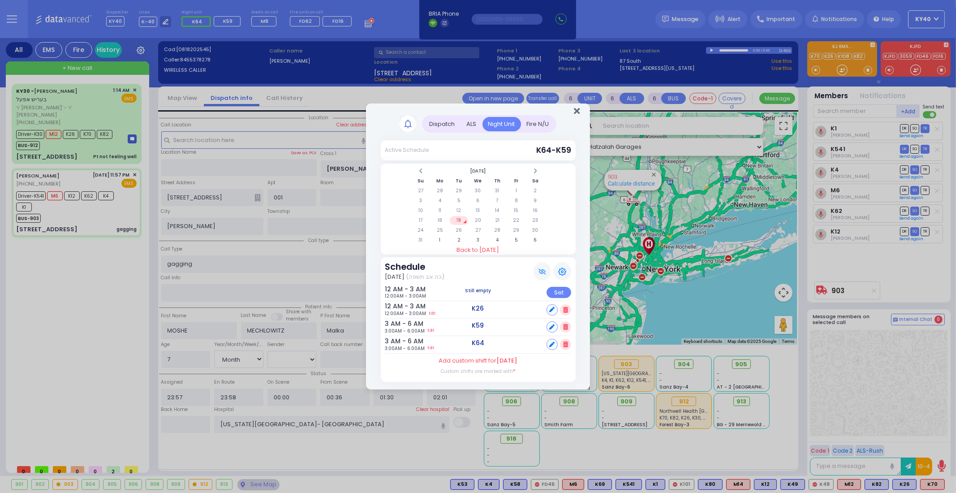
click at [576, 113] on icon "Close" at bounding box center [577, 111] width 6 height 9
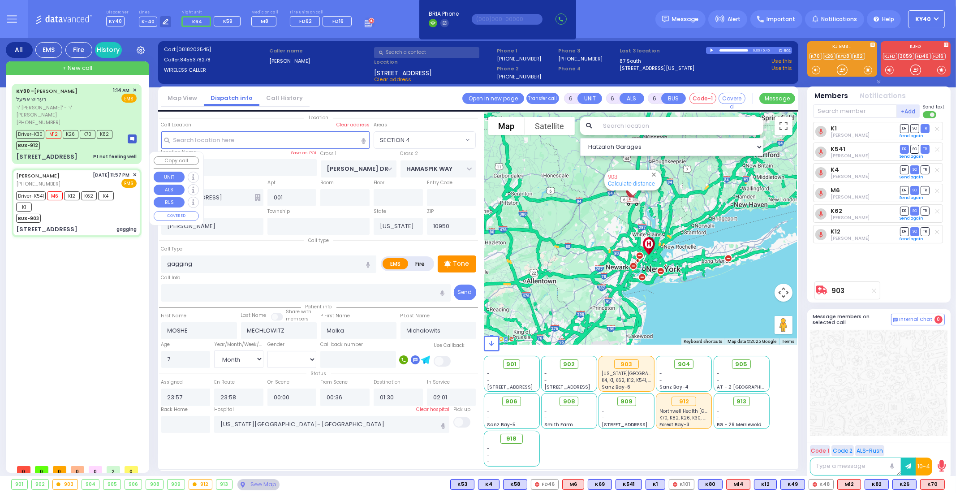
click at [87, 171] on div "[PERSON_NAME] [PHONE_NUMBER] [DATE] 11:57 PM ✕ EMS" at bounding box center [76, 179] width 121 height 17
click at [122, 212] on div "BUS-903" at bounding box center [72, 217] width 112 height 11
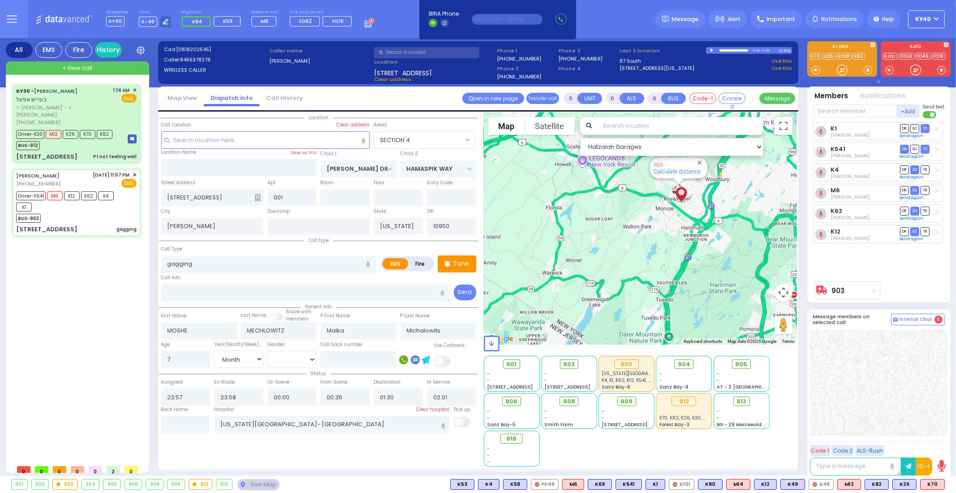
drag, startPoint x: 629, startPoint y: 223, endPoint x: 613, endPoint y: 233, distance: 18.3
click at [614, 232] on div "903 Calculate distance" at bounding box center [641, 228] width 314 height 232
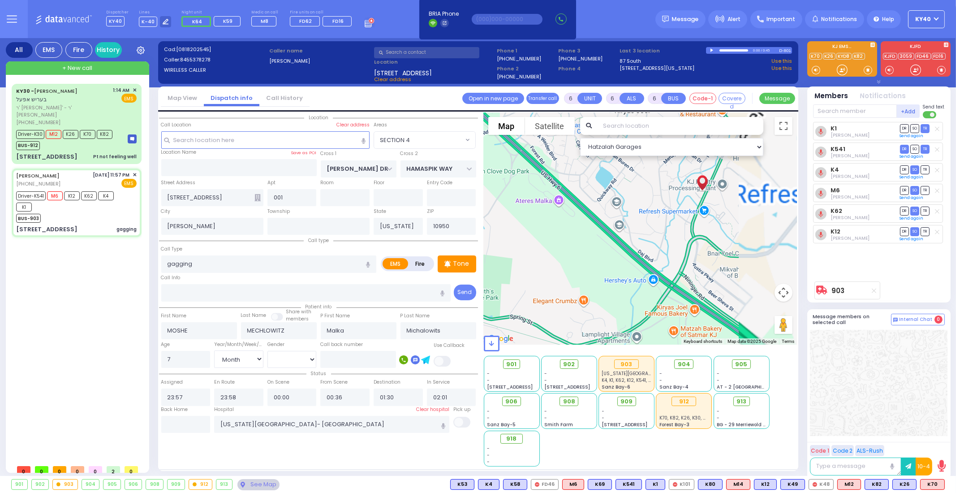
drag, startPoint x: 651, startPoint y: 214, endPoint x: 569, endPoint y: 242, distance: 87.2
click at [569, 242] on div "903 Calculate distance" at bounding box center [641, 228] width 314 height 232
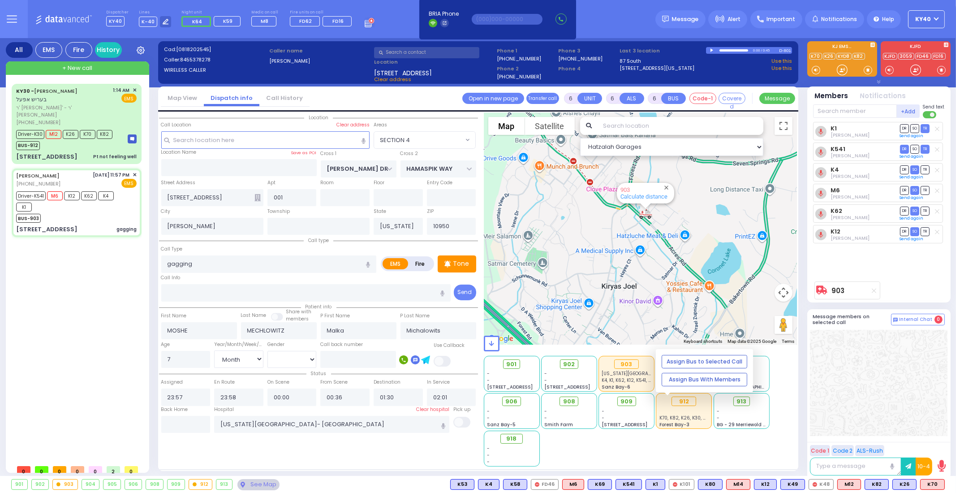
drag, startPoint x: 690, startPoint y: 243, endPoint x: 684, endPoint y: 393, distance: 150.2
click at [697, 401] on div "Hatzalah Garages ← Move left → Move right ↑ Move up ↓ + -" at bounding box center [641, 289] width 314 height 354
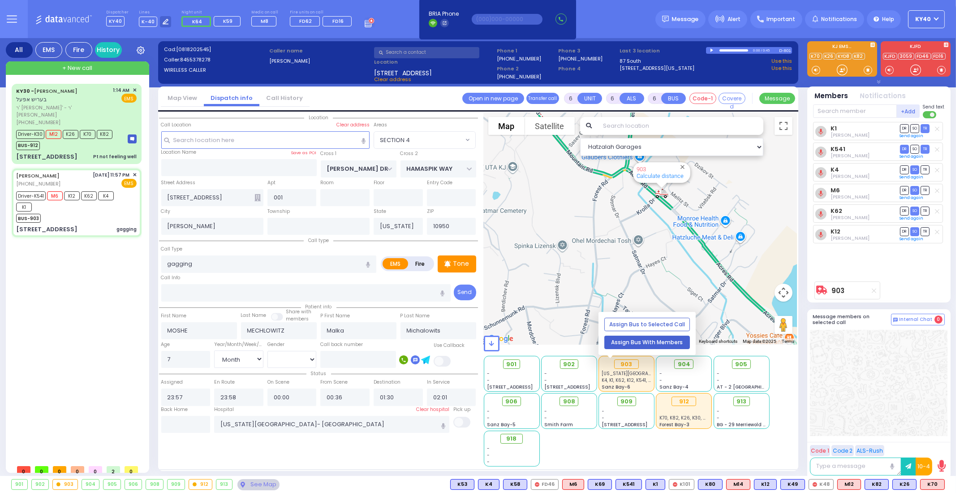
drag, startPoint x: 632, startPoint y: 269, endPoint x: 650, endPoint y: 346, distance: 79.5
click at [650, 346] on div "Hatzalah Garages ← Move left → Move right ↑ Move up ↓ + -" at bounding box center [641, 289] width 314 height 354
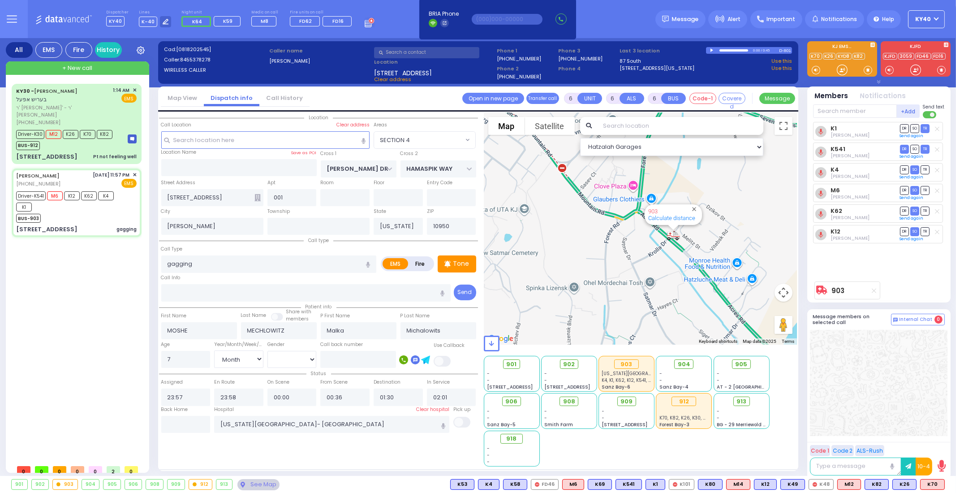
drag, startPoint x: 609, startPoint y: 269, endPoint x: 617, endPoint y: 302, distance: 34.7
click at [617, 302] on div "903 Calculate distance" at bounding box center [641, 228] width 314 height 232
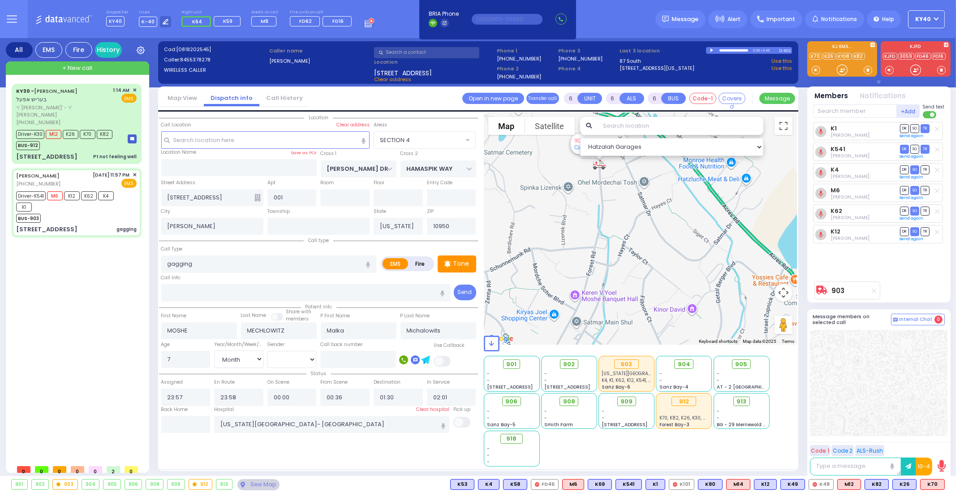
drag, startPoint x: 648, startPoint y: 306, endPoint x: 645, endPoint y: 191, distance: 115.2
click at [645, 191] on div "903 Calculate distance" at bounding box center [641, 228] width 314 height 232
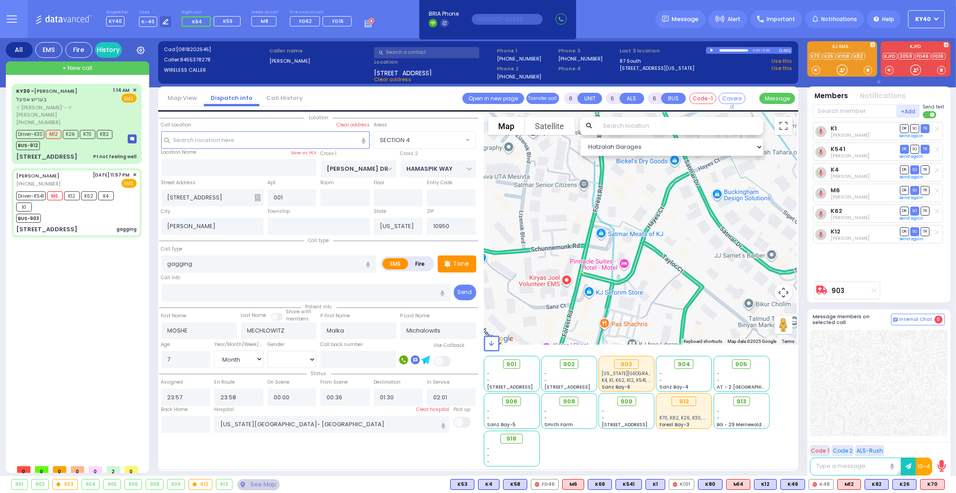
drag, startPoint x: 638, startPoint y: 268, endPoint x: 662, endPoint y: 320, distance: 57.3
click at [662, 320] on div "903 Calculate distance" at bounding box center [641, 228] width 314 height 232
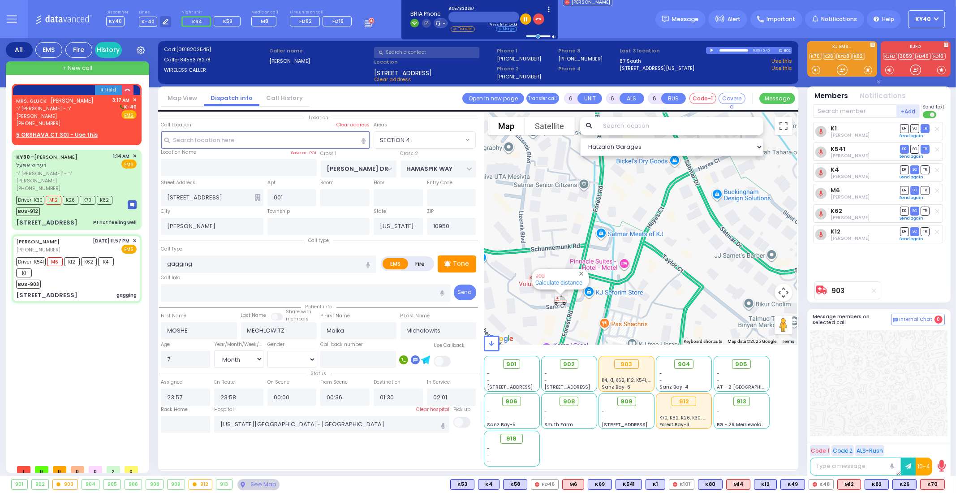
click at [435, 52] on input "text" at bounding box center [426, 52] width 105 height 11
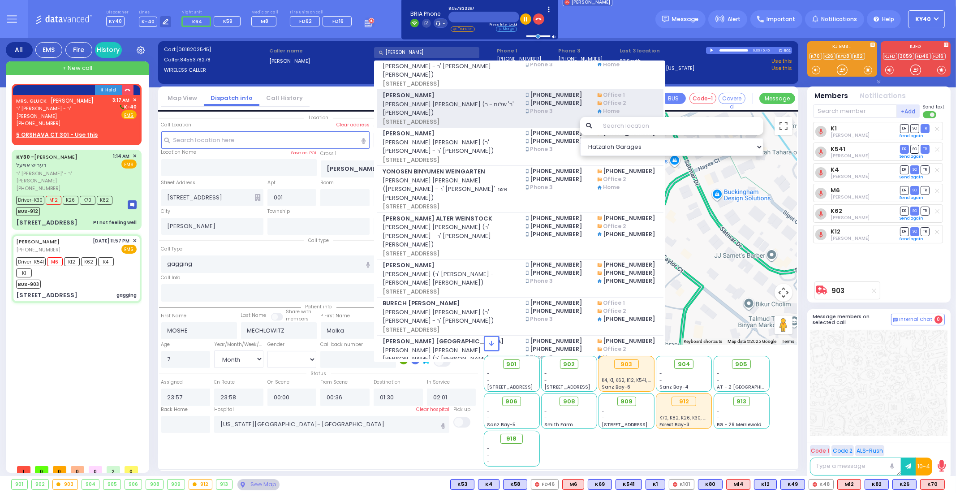
scroll to position [504, 0]
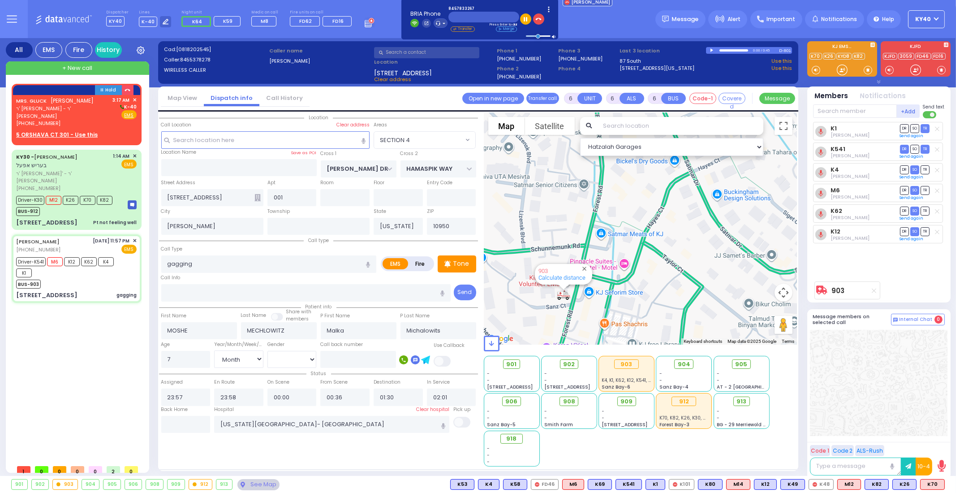
click at [341, 61] on label "[PERSON_NAME]" at bounding box center [320, 61] width 102 height 8
click at [64, 93] on div "Hold" at bounding box center [76, 90] width 127 height 10
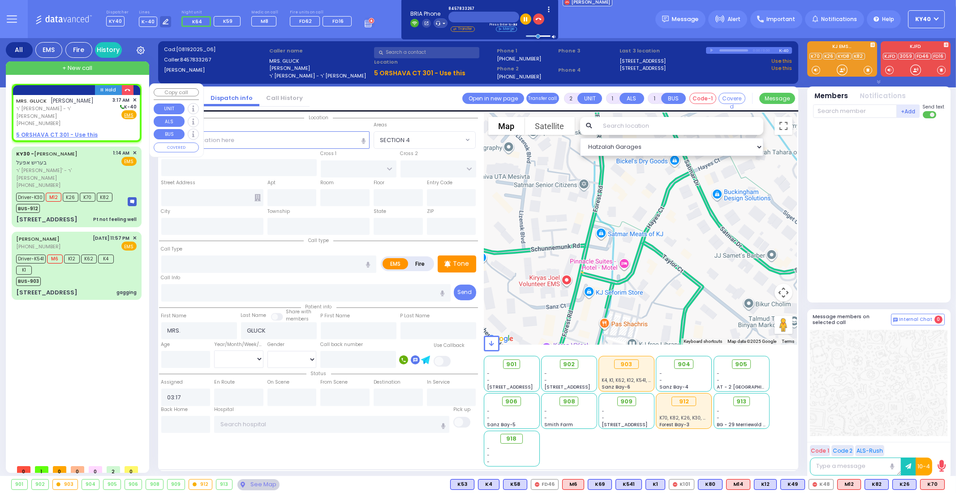
click at [50, 110] on span "ר' [PERSON_NAME] - ר' [PERSON_NAME]" at bounding box center [63, 112] width 94 height 15
click at [52, 110] on span "ר' [PERSON_NAME] - ר' [PERSON_NAME]" at bounding box center [63, 112] width 94 height 15
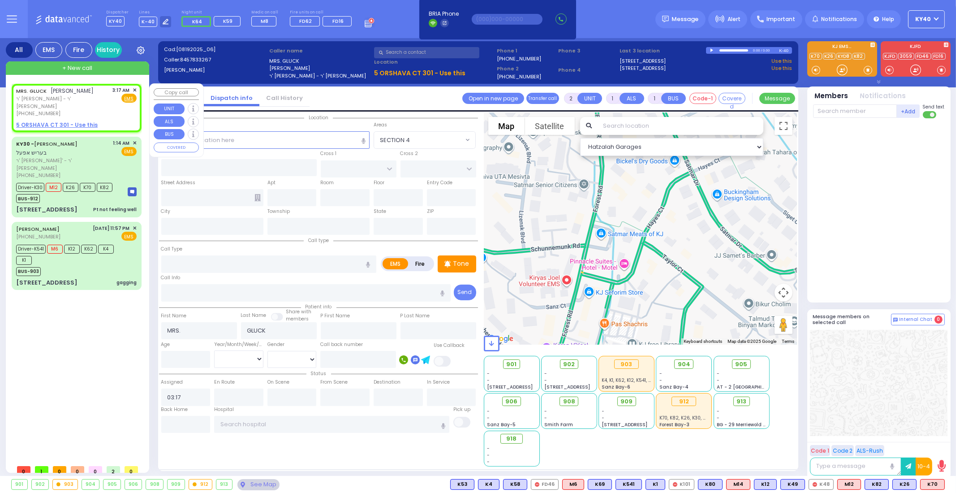
click at [136, 90] on span "✕" at bounding box center [135, 90] width 4 height 8
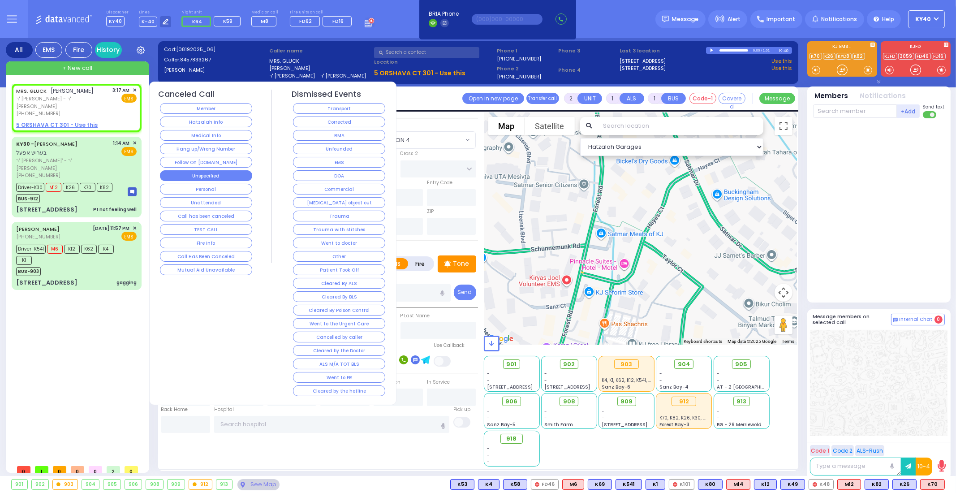
click at [194, 171] on button "Unspecified" at bounding box center [206, 175] width 92 height 11
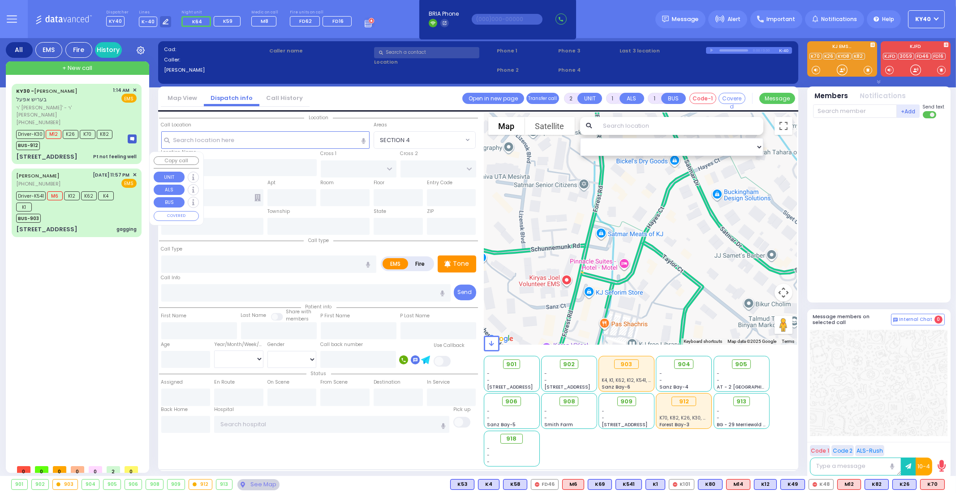
click at [126, 212] on div "BUS-903" at bounding box center [72, 217] width 112 height 11
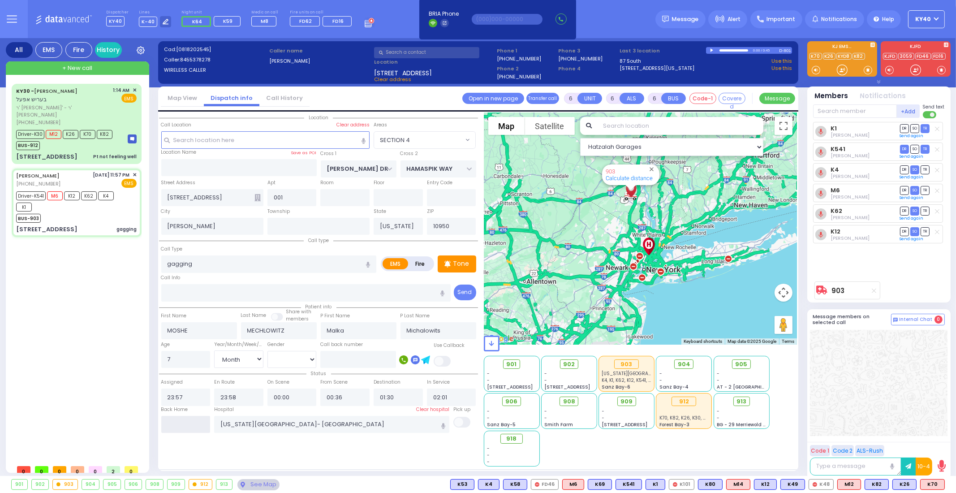
click at [179, 424] on input "text" at bounding box center [185, 424] width 49 height 17
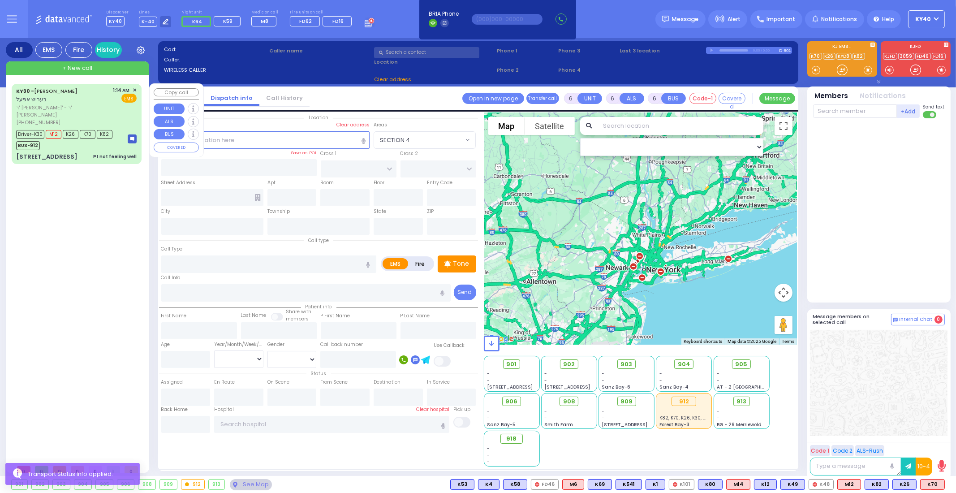
click at [83, 134] on div "KY30 - [PERSON_NAME] [PERSON_NAME] ר' [PERSON_NAME]' - ר' [PERSON_NAME] [PHONE_…" at bounding box center [76, 124] width 126 height 78
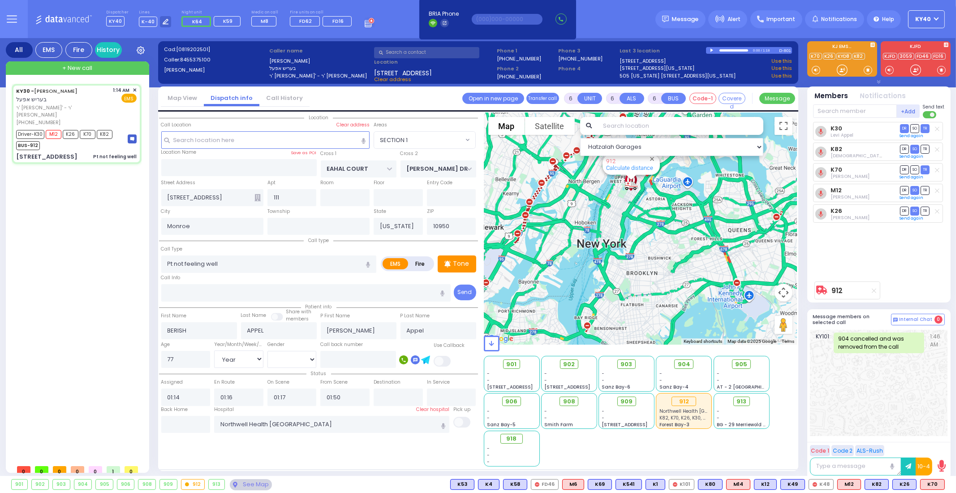
click at [642, 230] on div "912 Calculate distance" at bounding box center [641, 228] width 314 height 232
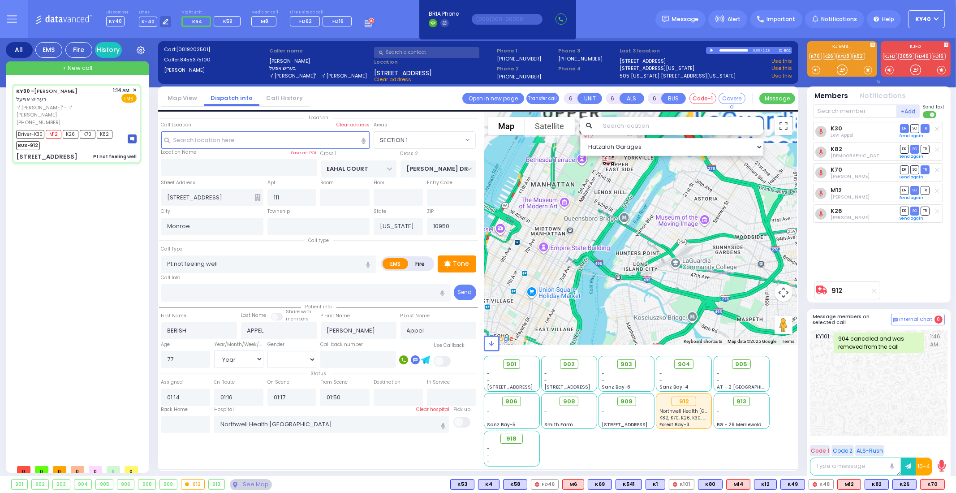
drag, startPoint x: 637, startPoint y: 203, endPoint x: 616, endPoint y: 266, distance: 66.9
click at [619, 276] on div "912 Calculate distance" at bounding box center [641, 228] width 314 height 232
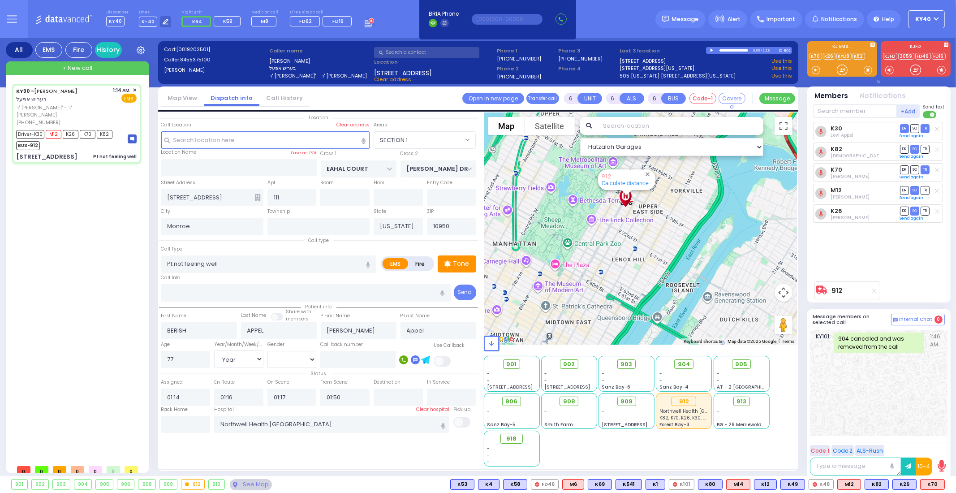
drag, startPoint x: 636, startPoint y: 274, endPoint x: 654, endPoint y: 318, distance: 47.4
click at [654, 318] on div "912 Calculate distance" at bounding box center [641, 228] width 314 height 232
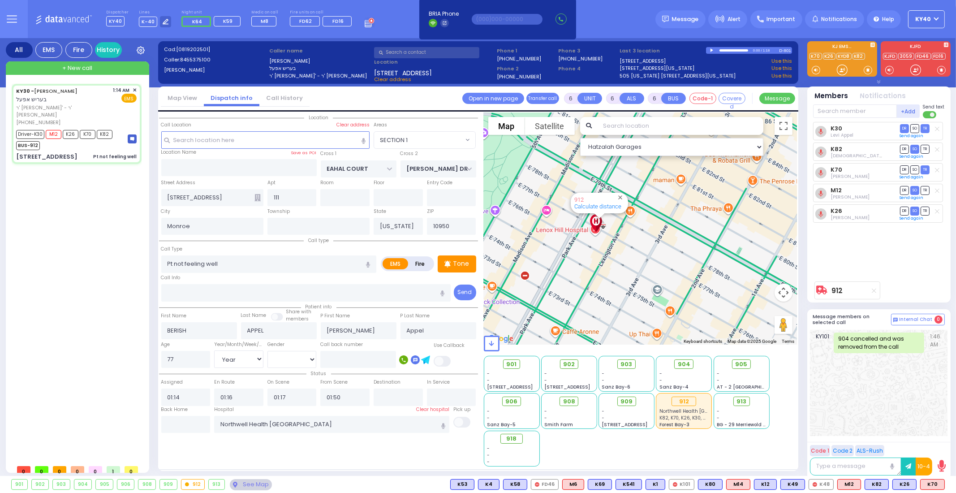
drag, startPoint x: 630, startPoint y: 228, endPoint x: 596, endPoint y: 330, distance: 107.7
click at [601, 348] on div "Hatzalah Garages ← Move left → Move right ↑ Move up ↓ + -" at bounding box center [641, 289] width 314 height 354
